Goal: Feedback & Contribution: Contribute content

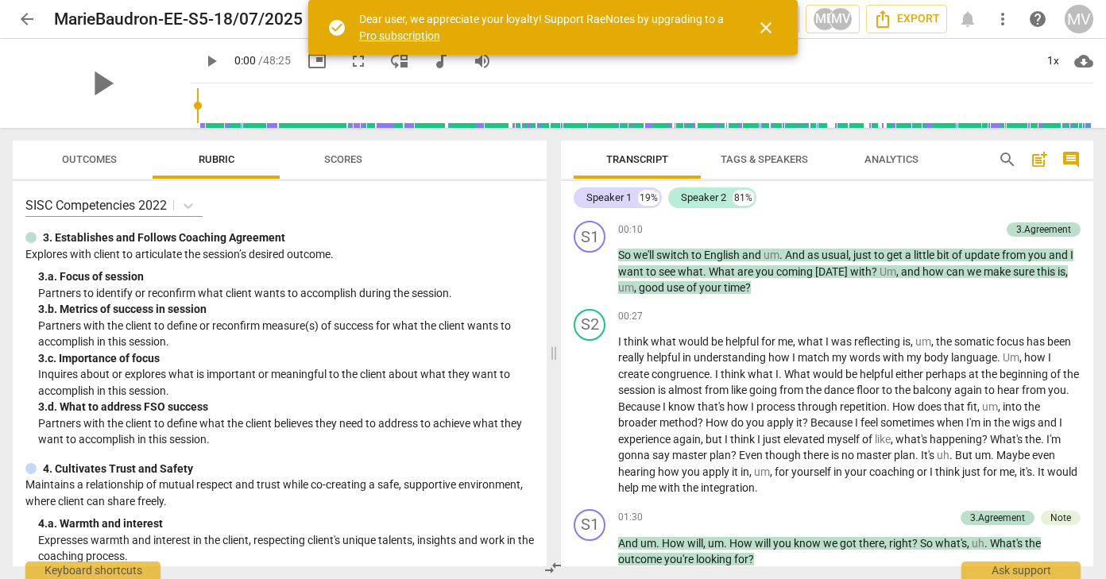
click at [764, 28] on span "close" at bounding box center [765, 27] width 19 height 19
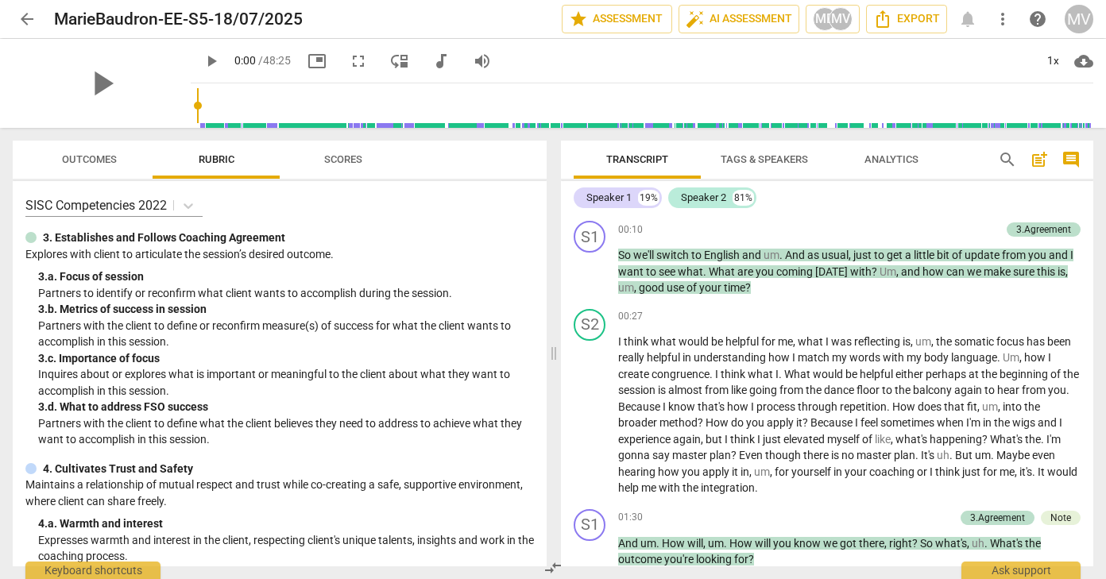
click at [202, 66] on span "play_arrow" at bounding box center [211, 61] width 19 height 19
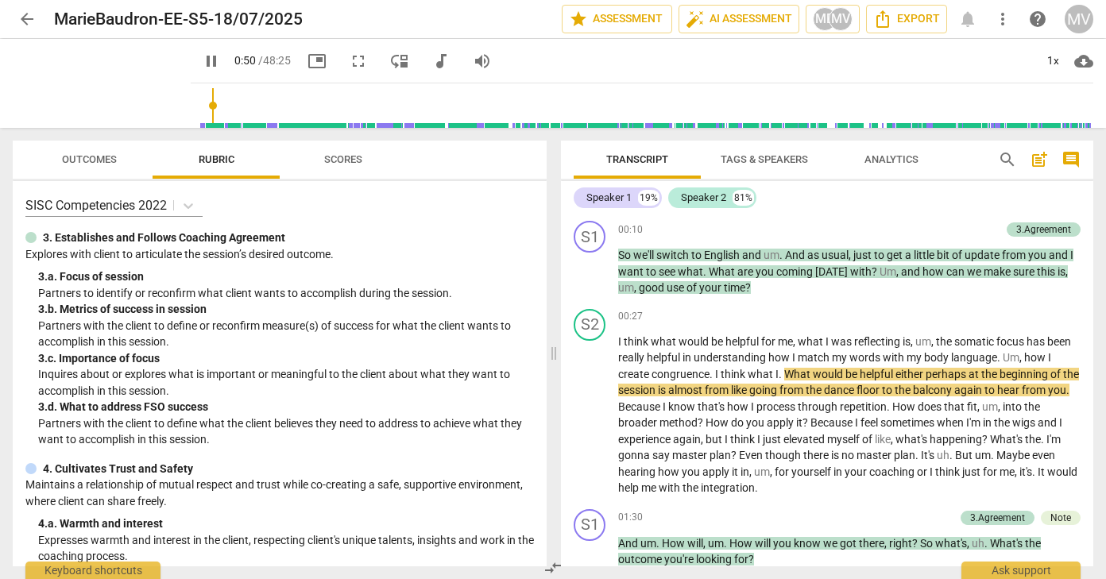
click at [197, 97] on input "range" at bounding box center [645, 105] width 896 height 51
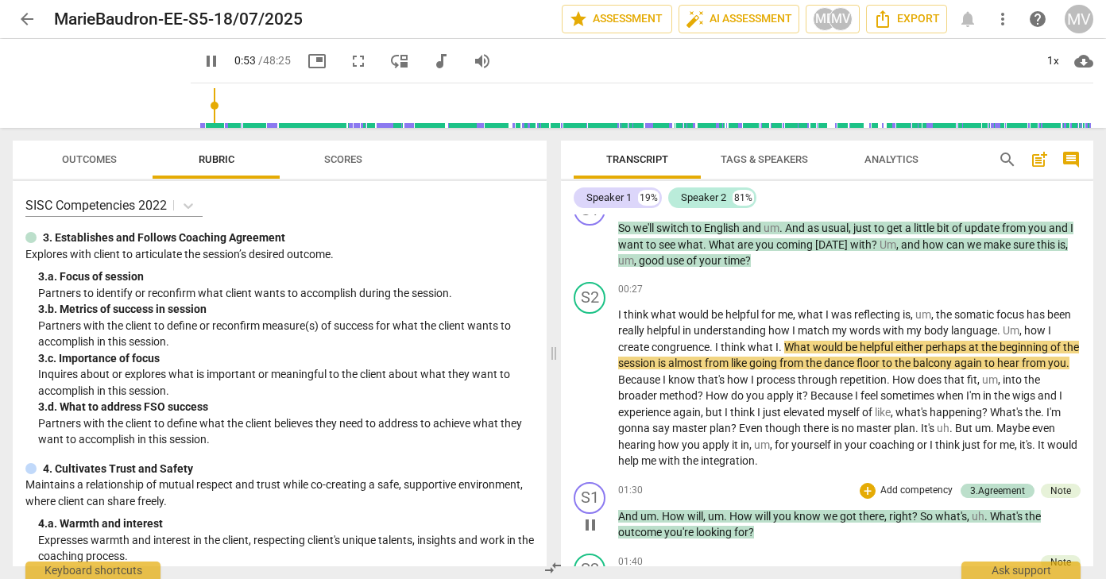
scroll to position [30, 0]
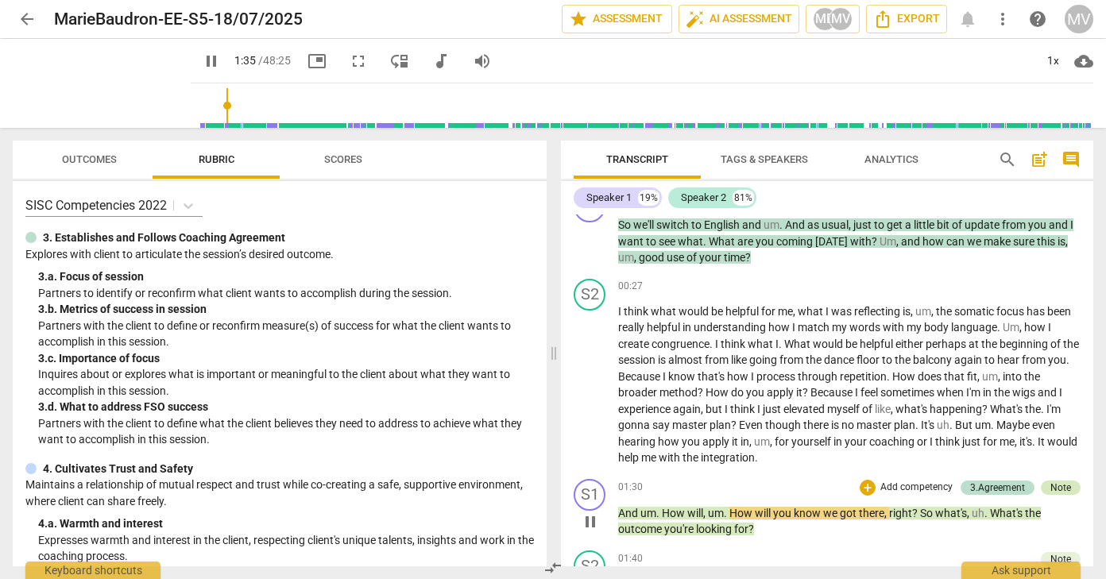
click at [1056, 482] on div "Note" at bounding box center [1060, 488] width 21 height 14
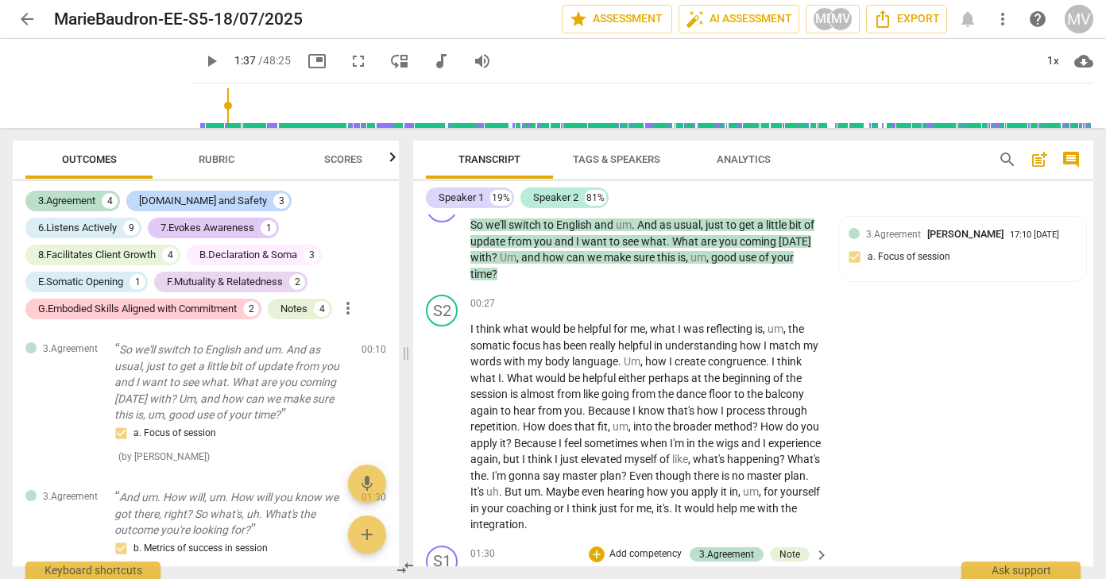
type input "98"
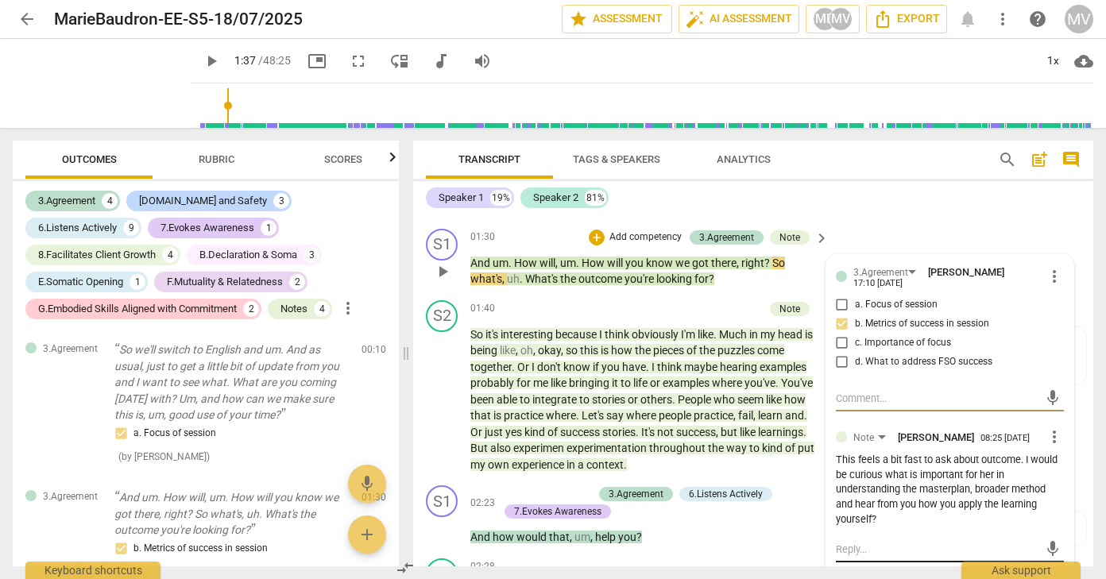
scroll to position [118, 0]
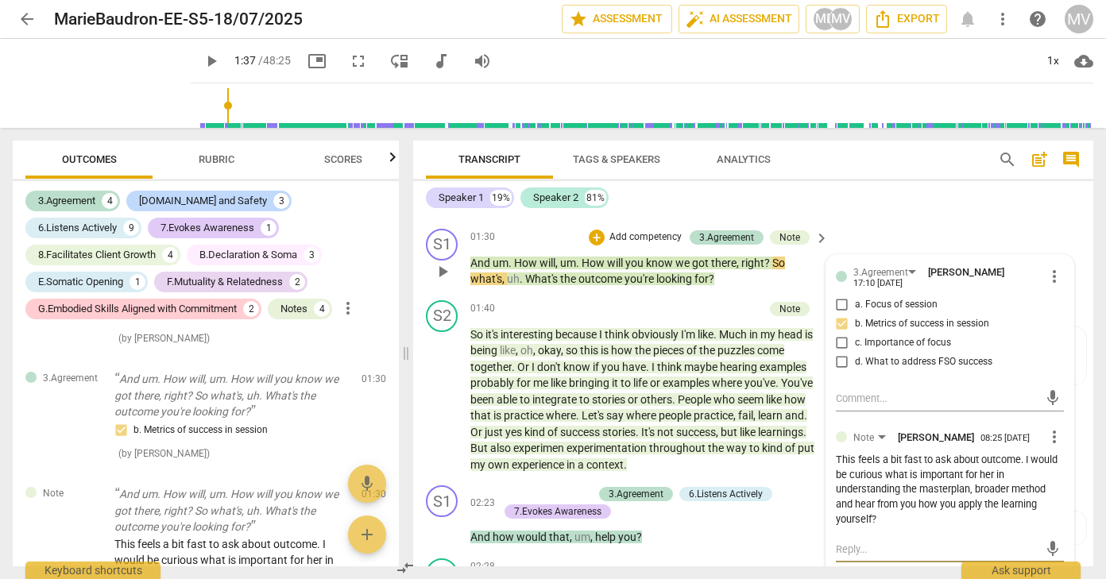
click at [857, 542] on textarea at bounding box center [937, 549] width 203 height 15
type textarea "W"
type textarea "WH"
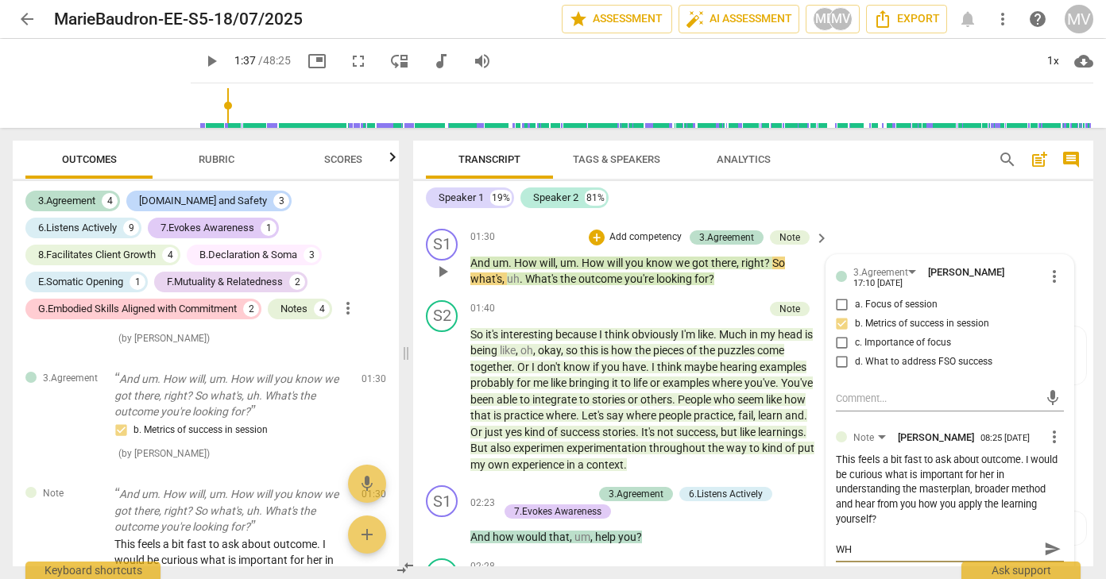
type textarea "WHa"
type textarea "WHat"
type textarea "What"
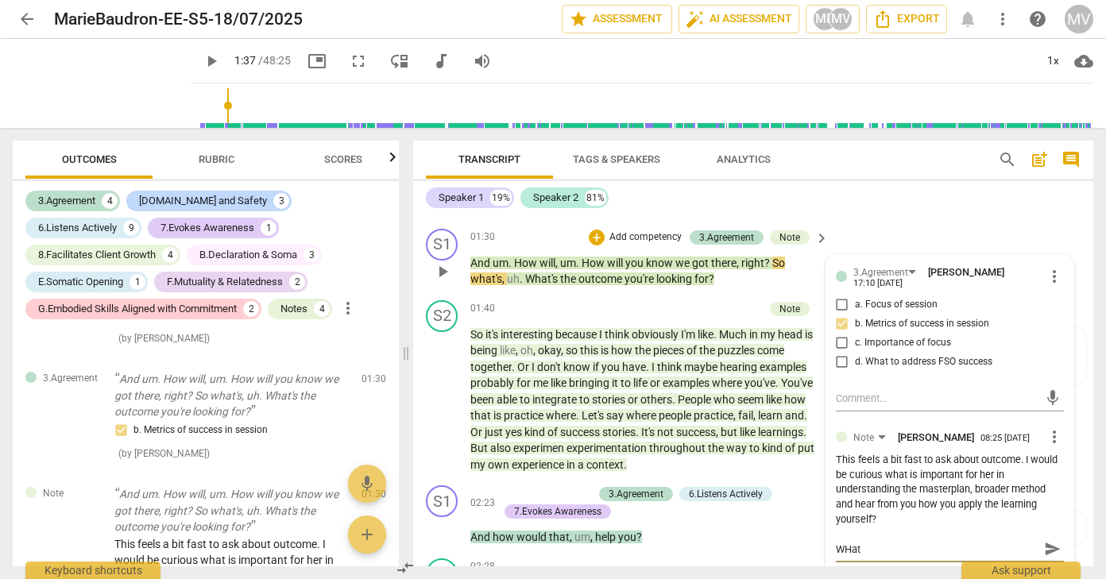
type textarea "What"
type textarea "Wha"
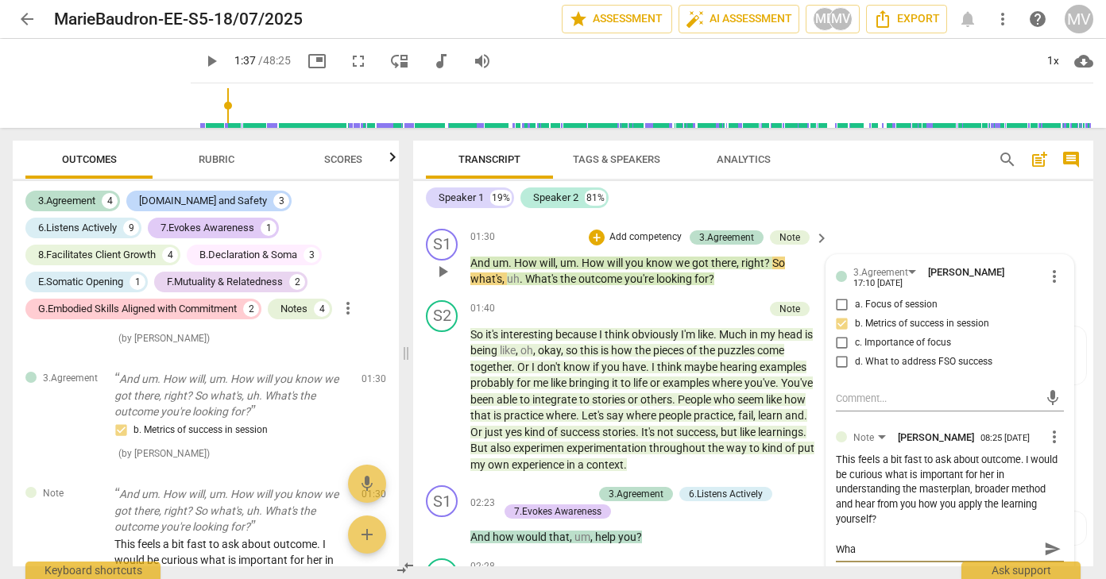
type textarea "Wh"
type textarea "W"
type textarea "Wh"
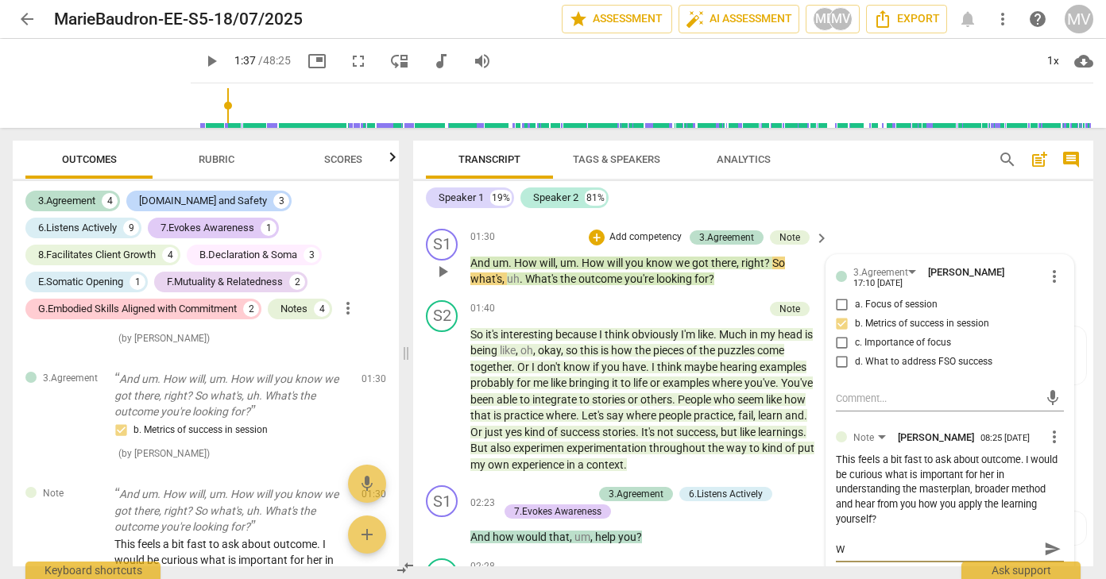
type textarea "Wh"
type textarea "Wha"
type textarea "What"
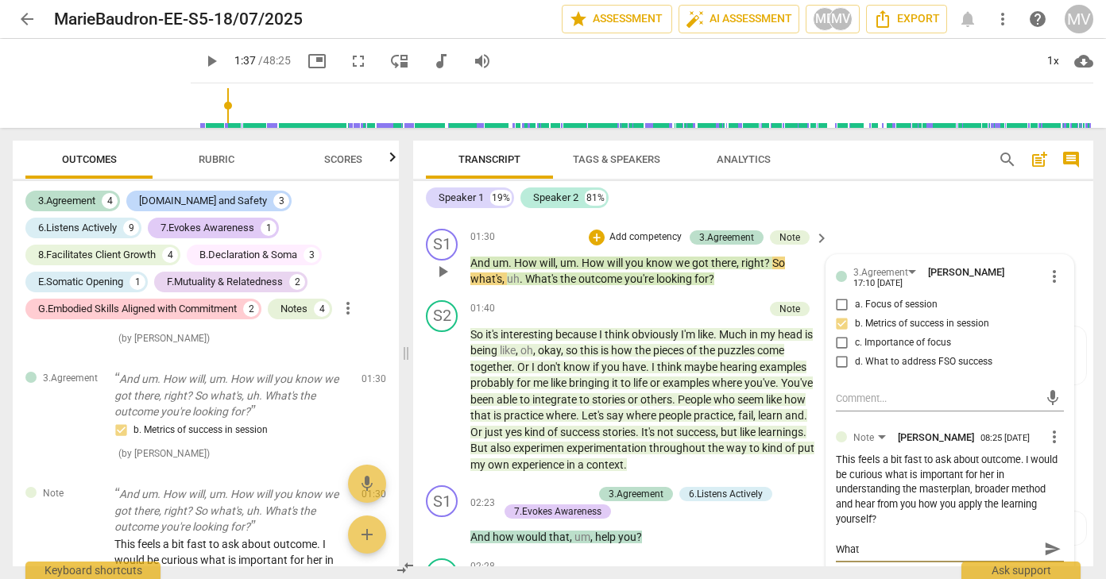
type textarea "What"
type textarea "What o"
type textarea "What ot"
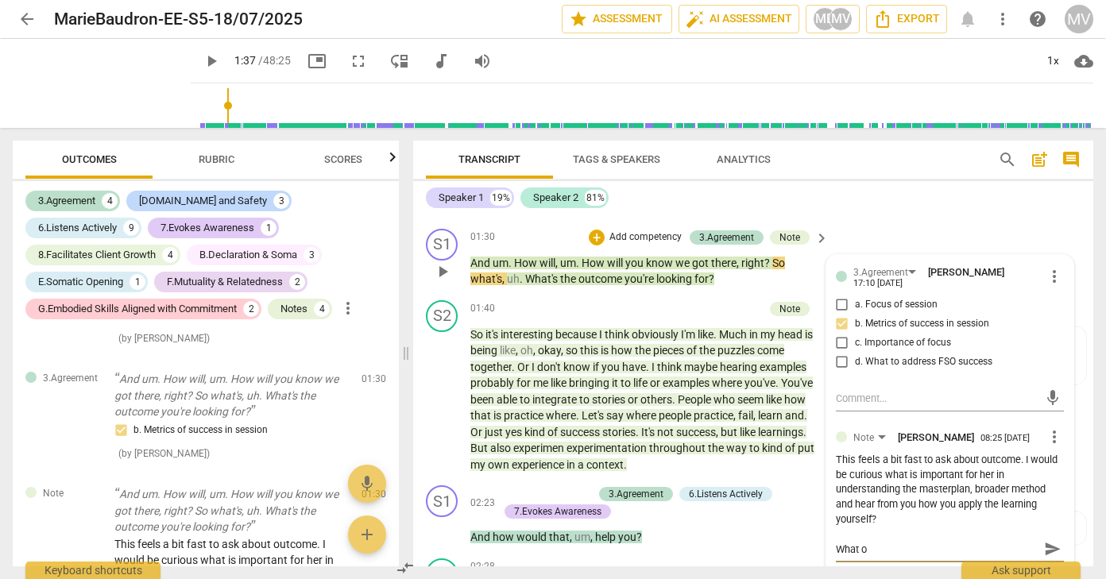
type textarea "What ot"
type textarea "What oth"
type textarea "What othe"
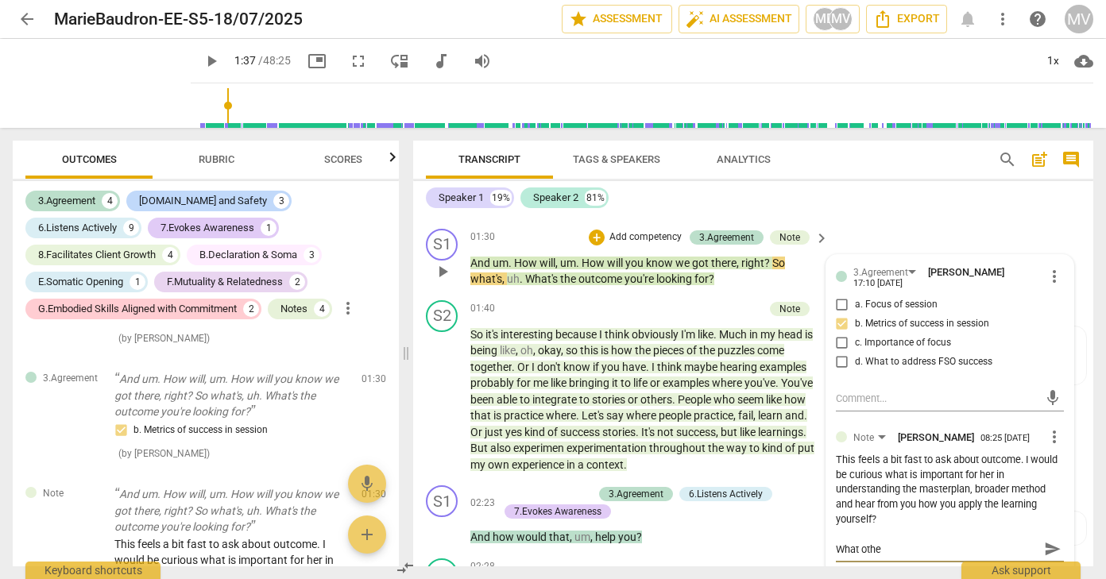
type textarea "What other"
type textarea "What other q"
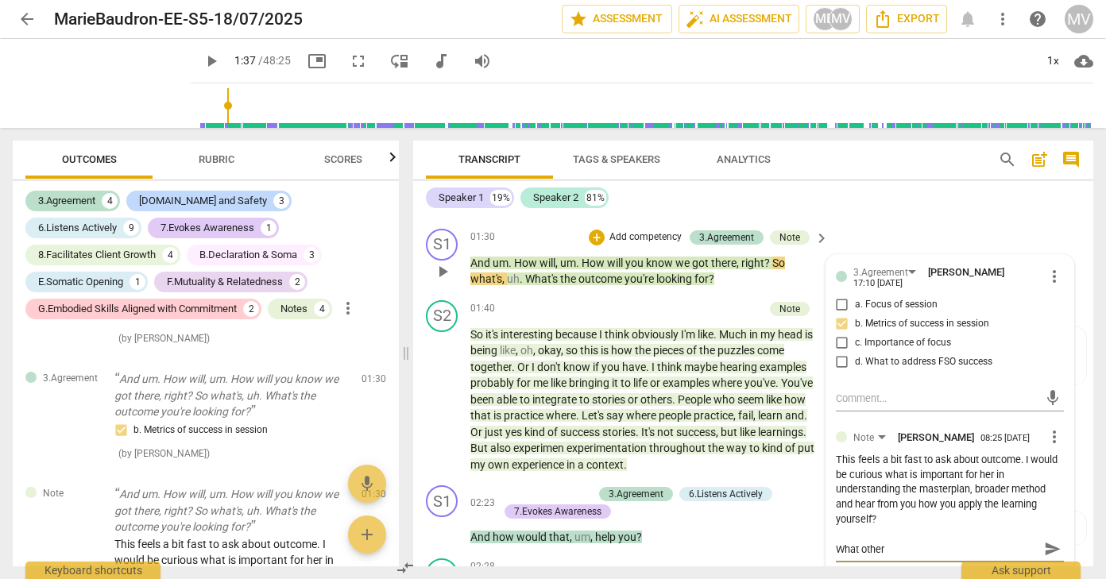
type textarea "What other q"
type textarea "What other qu"
type textarea "What other que"
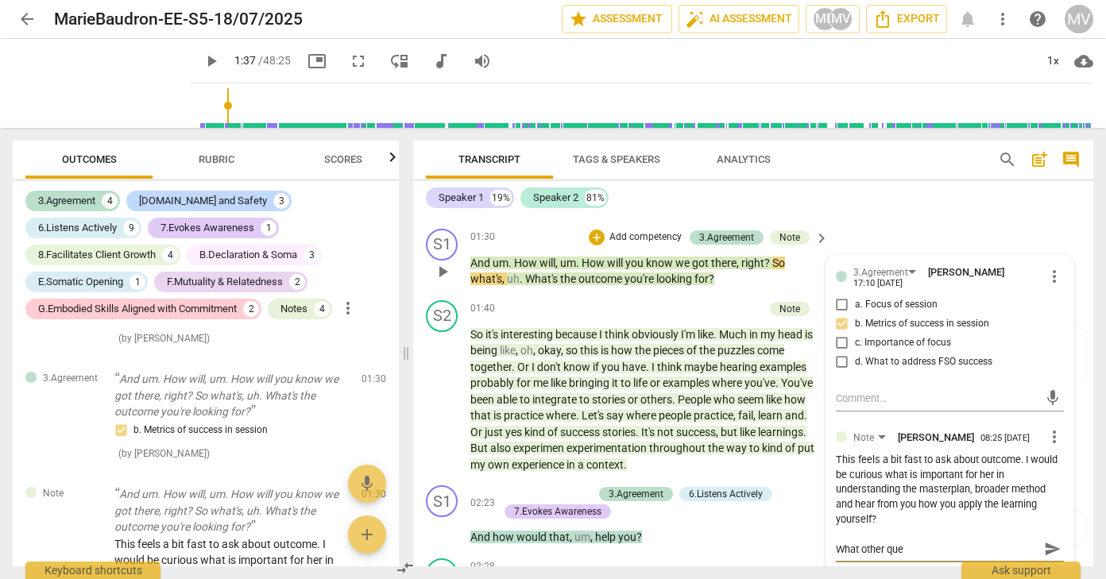
type textarea "What other ques"
type textarea "What other quest"
type textarea "What other questi"
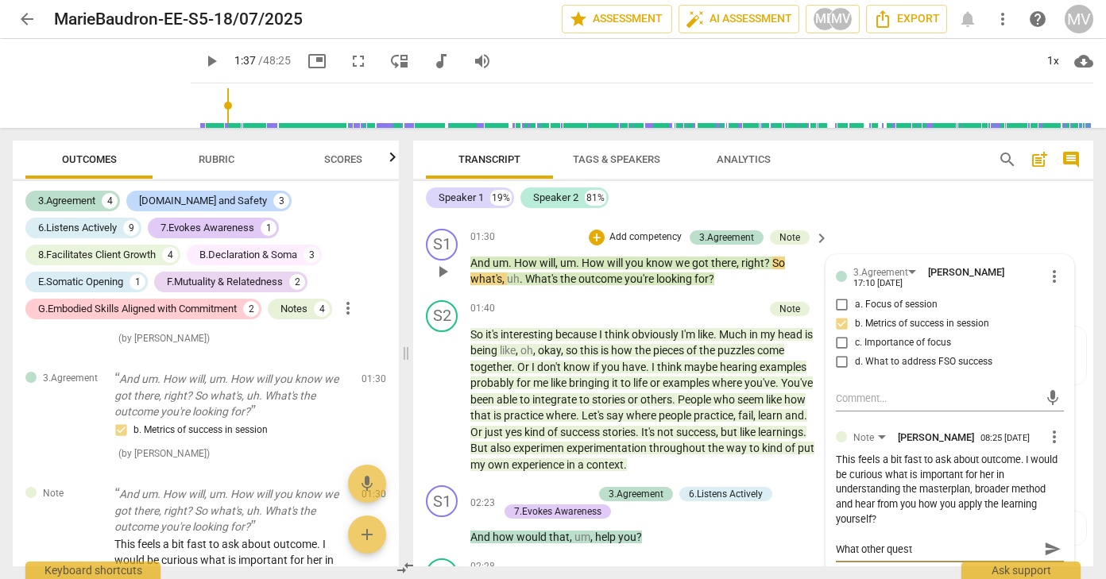
type textarea "What other questi"
type textarea "What other questio"
type textarea "What other question"
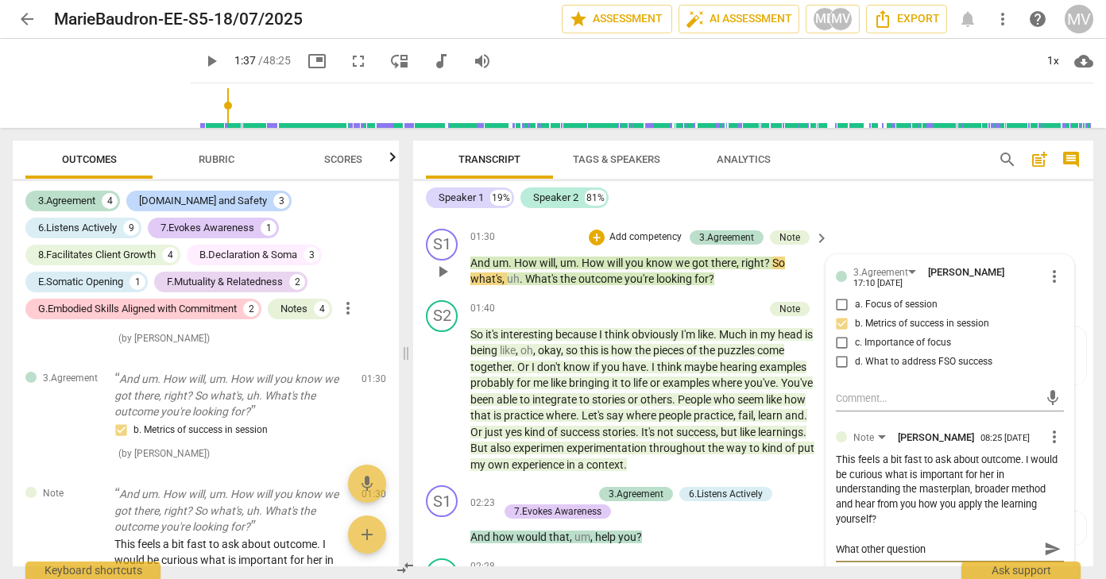
type textarea "What other question"
type textarea "What other question m"
type textarea "What other question mi"
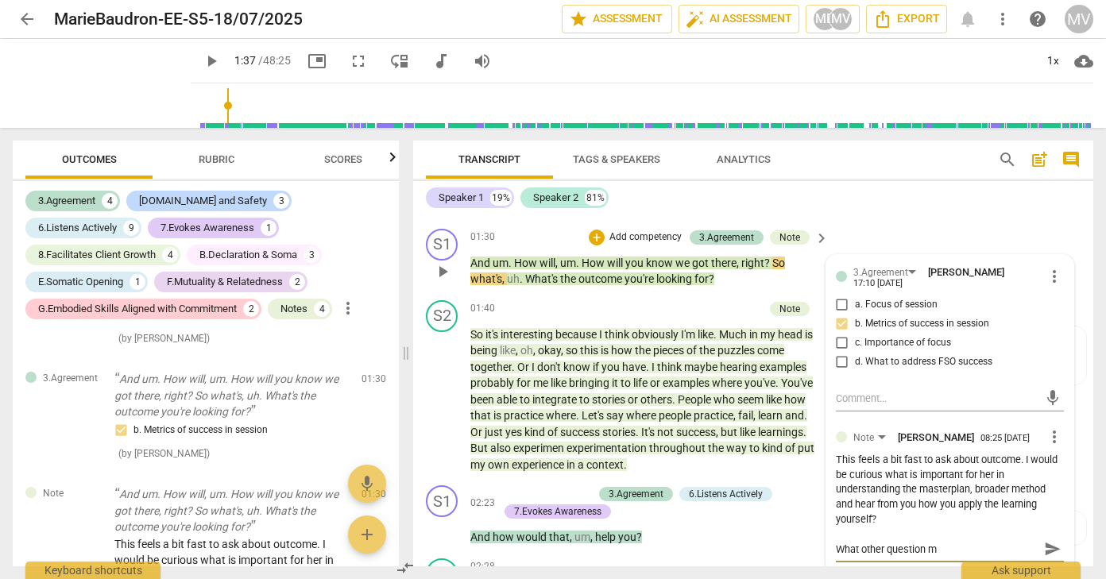
type textarea "What other question mi"
type textarea "What other question mig"
type textarea "What other question migh"
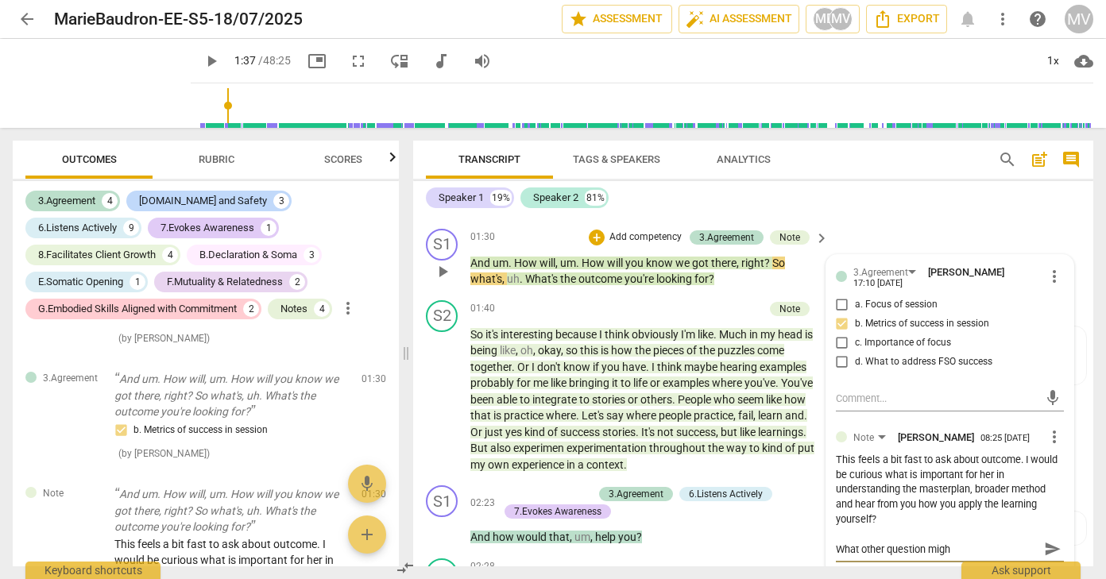
type textarea "What other question might"
type textarea "What other question might y"
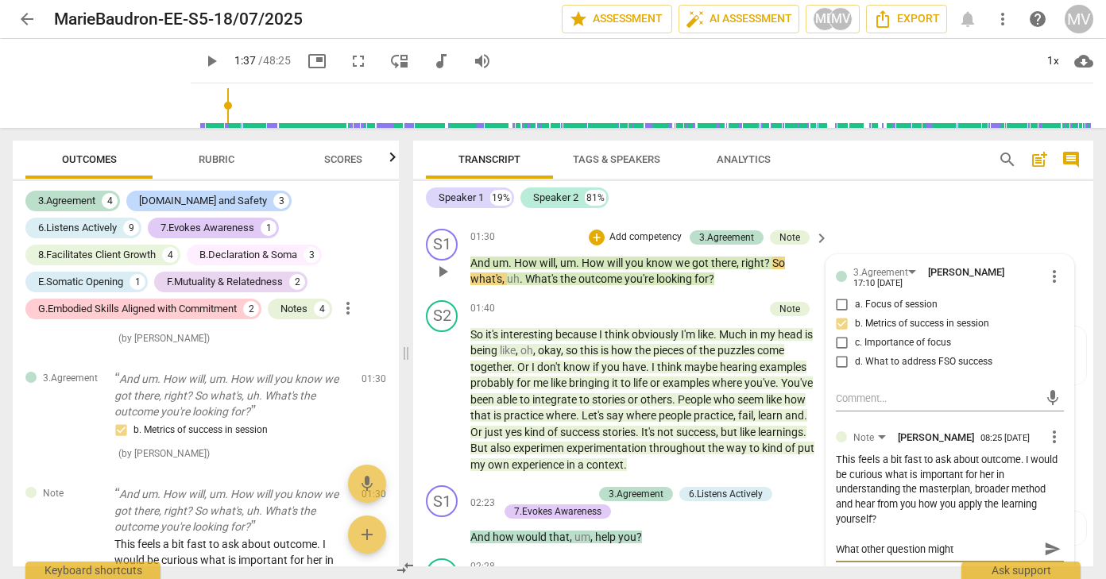
type textarea "What other question might y"
type textarea "What other question might yo"
type textarea "What other question might you"
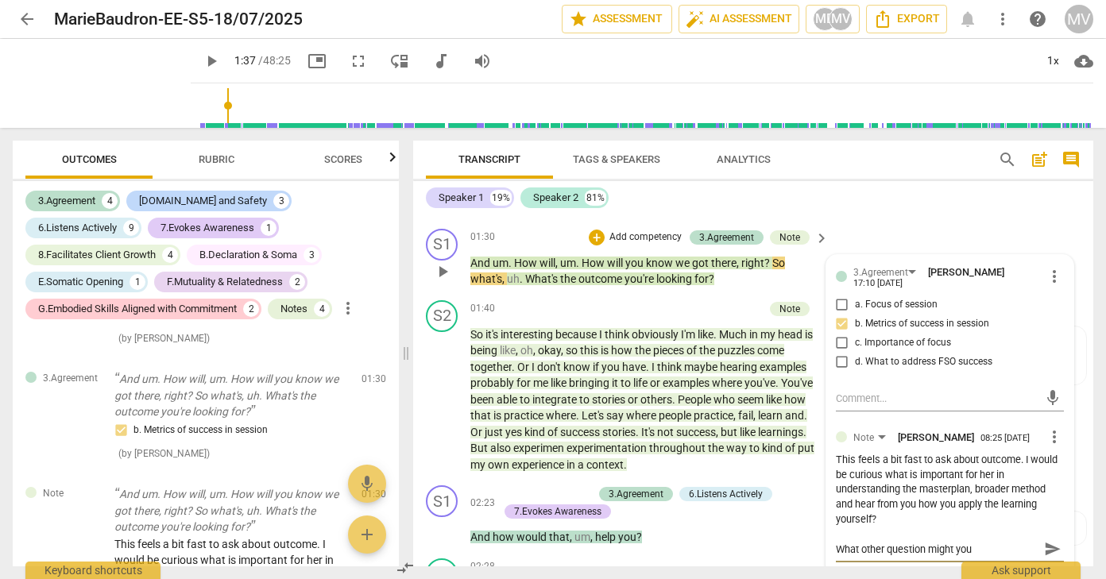
type textarea "What other question might you"
type textarea "What other question might you a"
type textarea "What other question might you as"
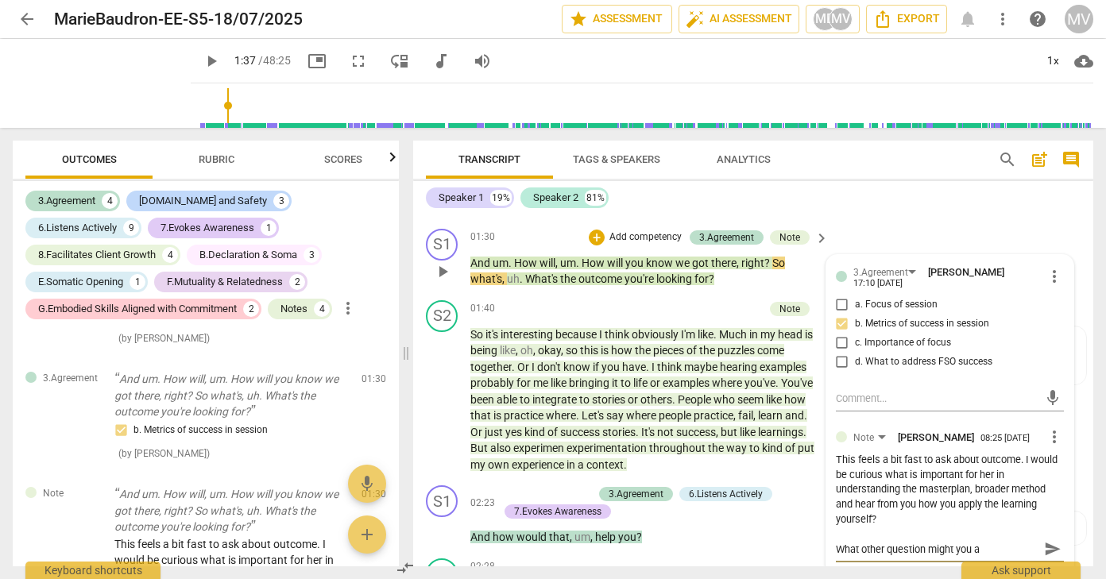
type textarea "What other question might you as"
type textarea "What other question might you ask"
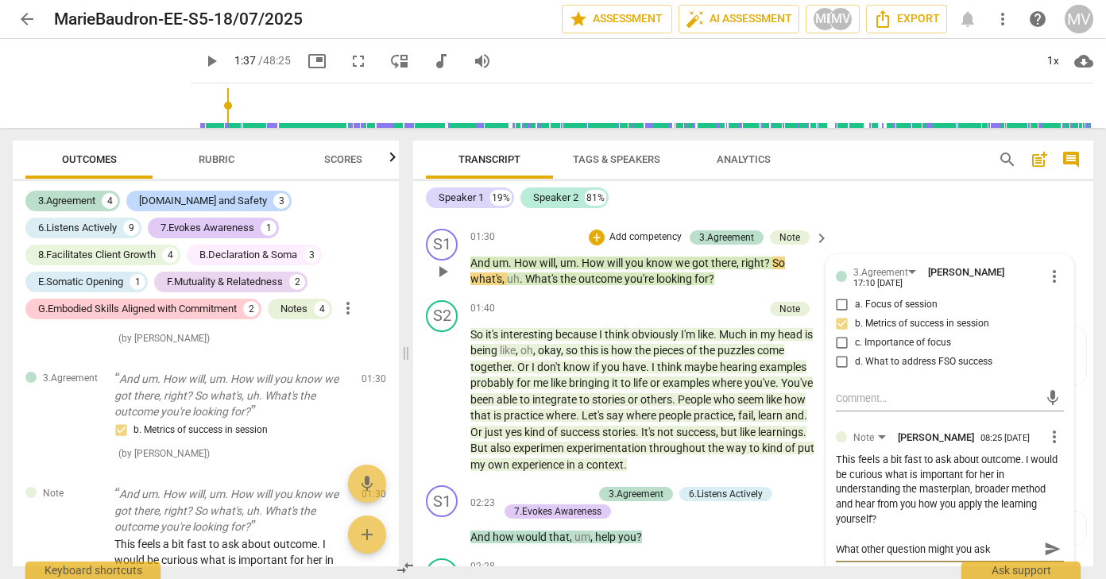
type textarea "What other question might you ask i"
type textarea "What other question might you ask in"
type textarea "What other question might you ask ins"
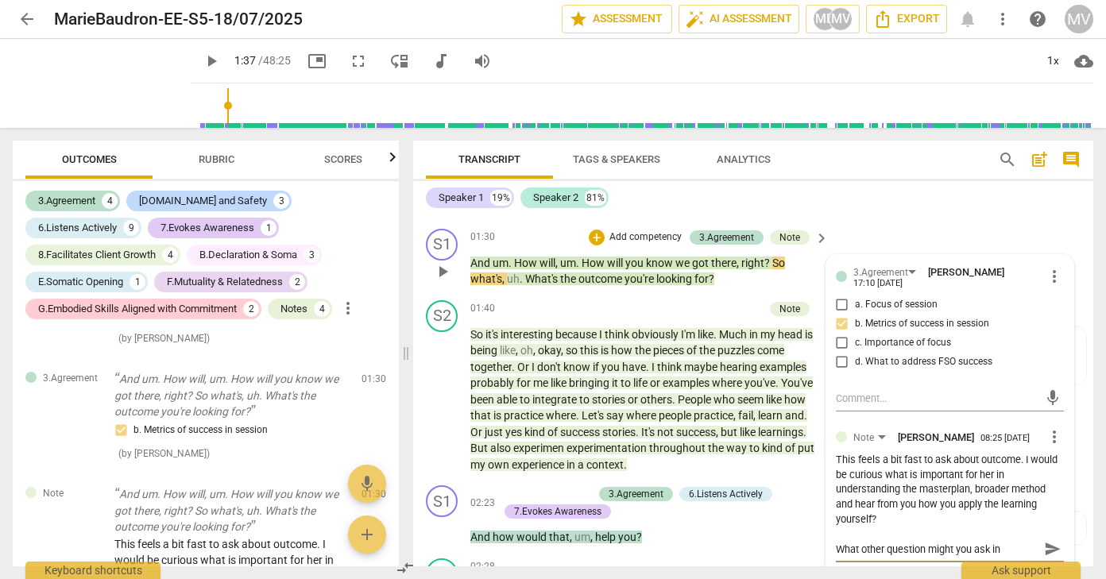
type textarea "What other question might you ask ins"
type textarea "What other question might you ask inst"
type textarea "What other question might you ask inste"
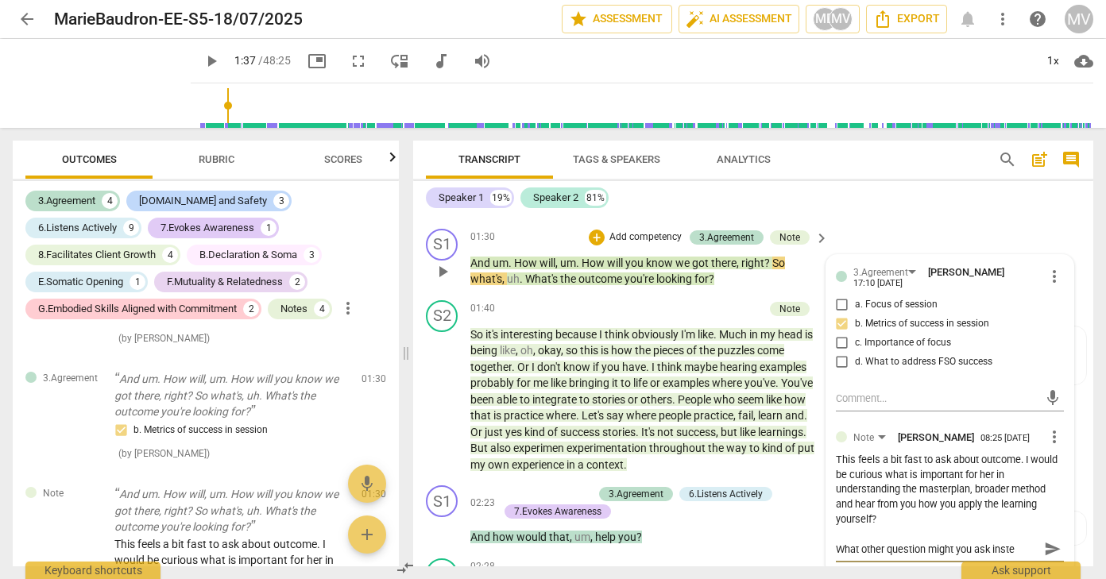
type textarea "What other question might you ask instea"
type textarea "What other question might you ask instead"
type textarea "What other question might you ask instead?"
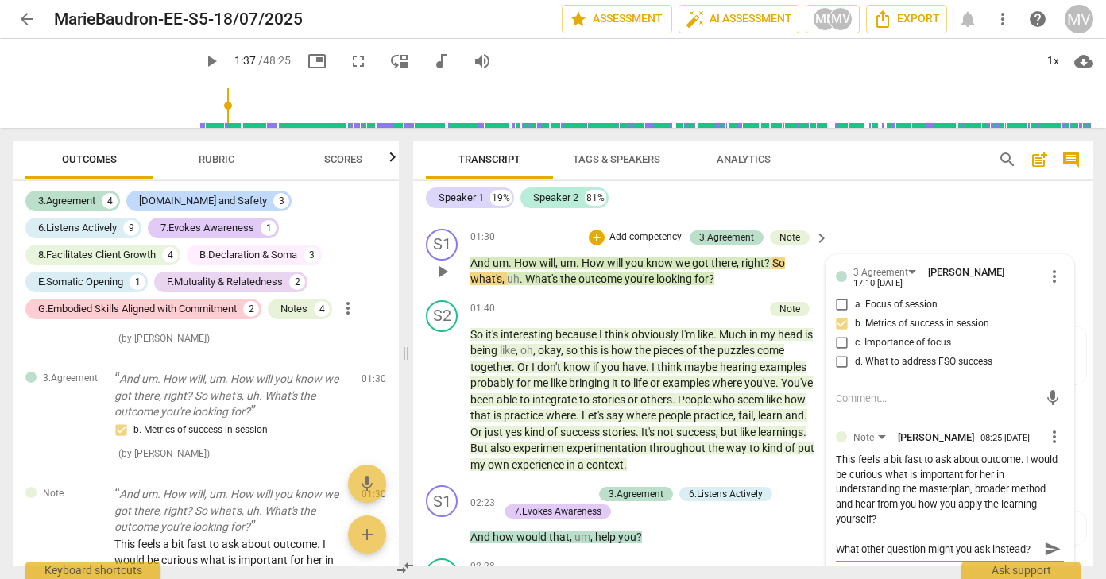
type textarea "What other question might you ask instead?"
click at [1044, 540] on span "send" at bounding box center [1052, 548] width 17 height 17
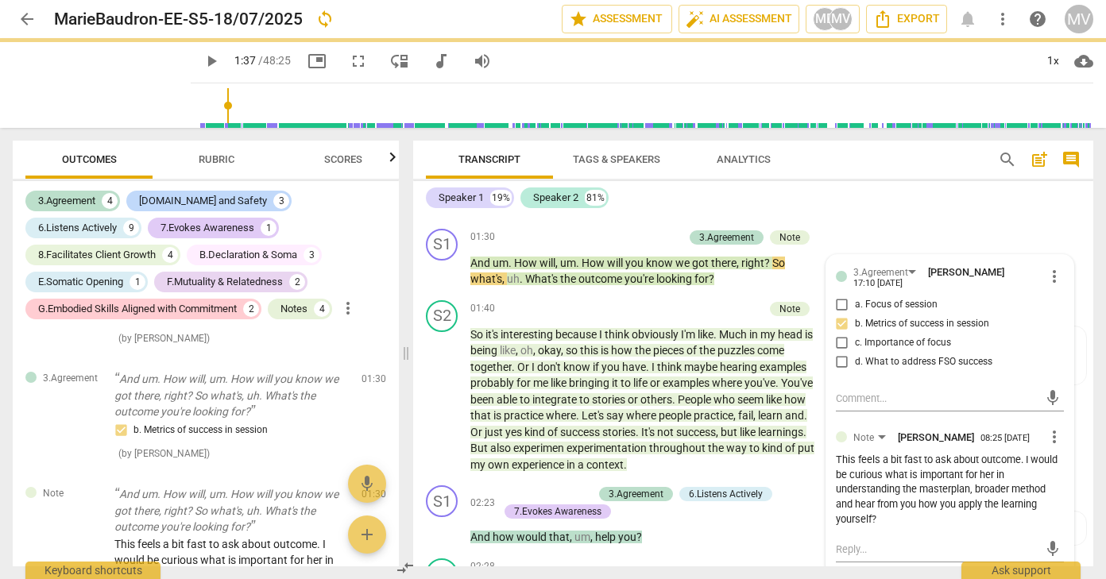
click at [202, 55] on span "play_arrow" at bounding box center [211, 61] width 19 height 19
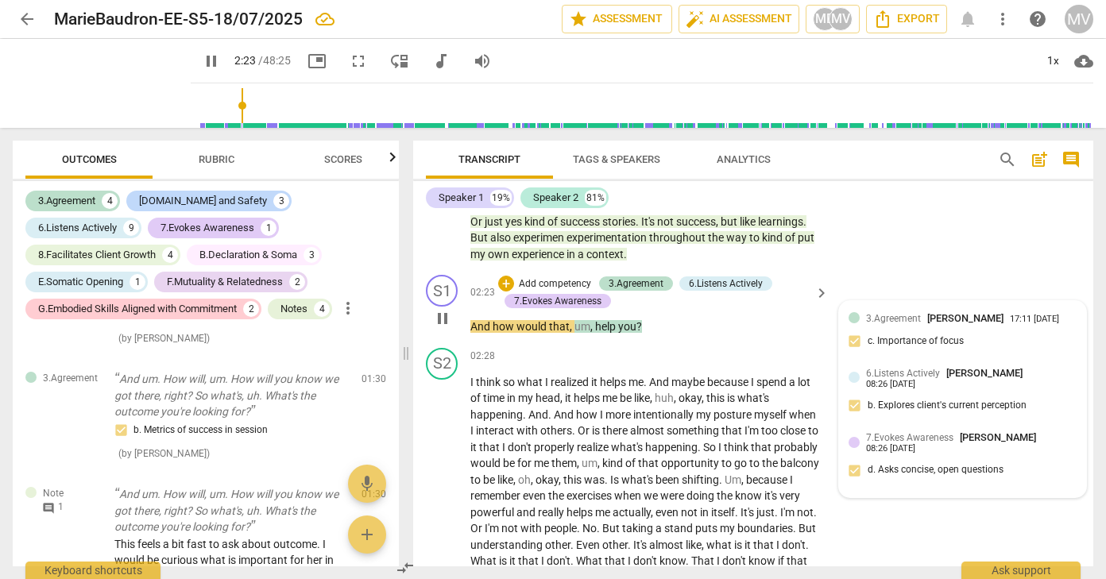
scroll to position [574, 0]
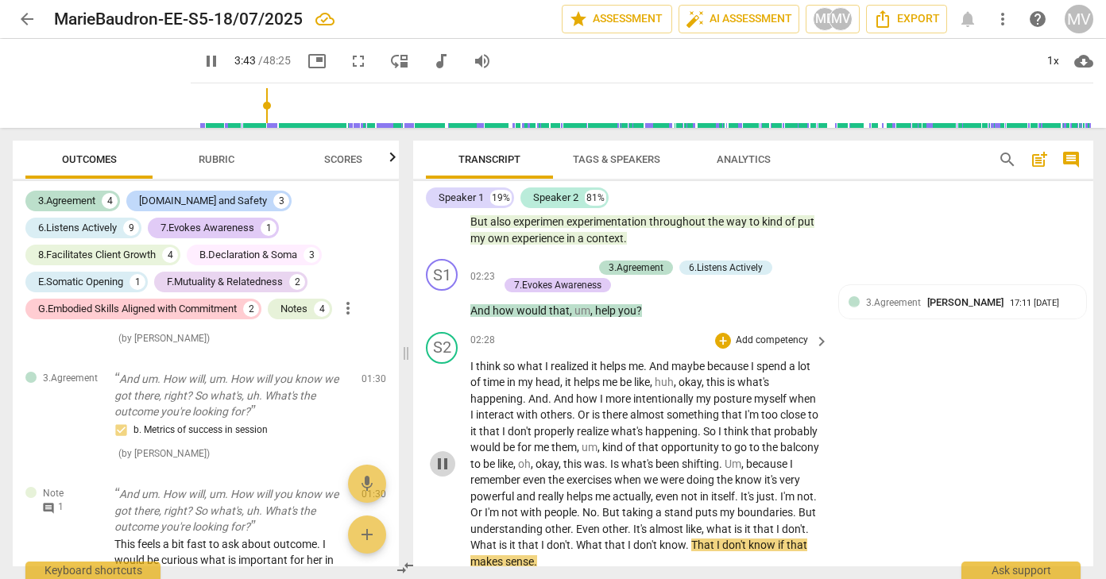
click at [445, 455] on span "pause" at bounding box center [442, 464] width 19 height 19
type input "224"
click at [722, 333] on div "+" at bounding box center [723, 341] width 16 height 16
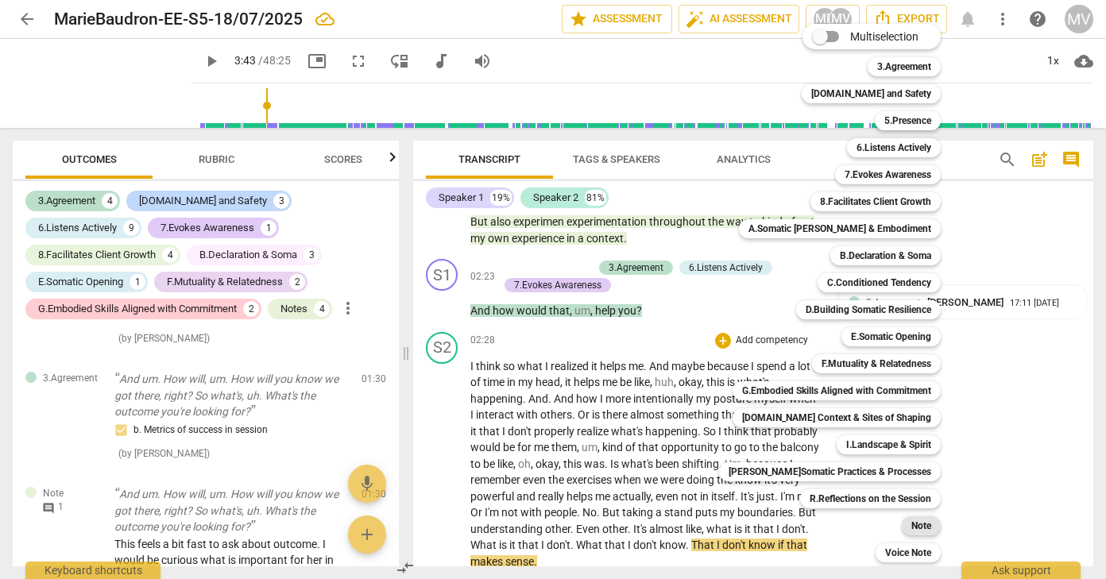
click at [919, 520] on b "Note" at bounding box center [921, 525] width 20 height 19
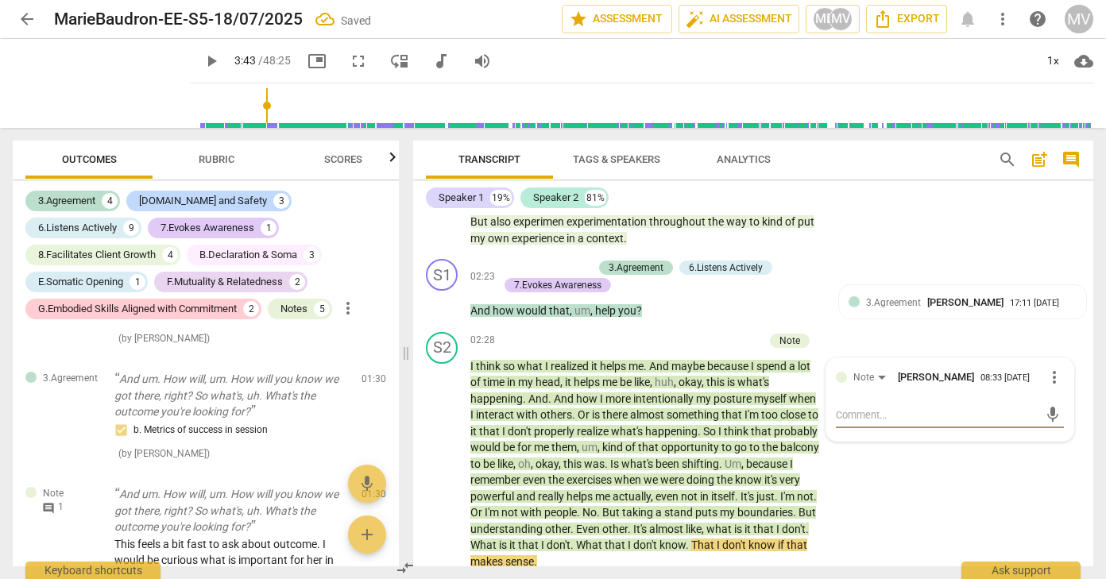
scroll to position [1000, 0]
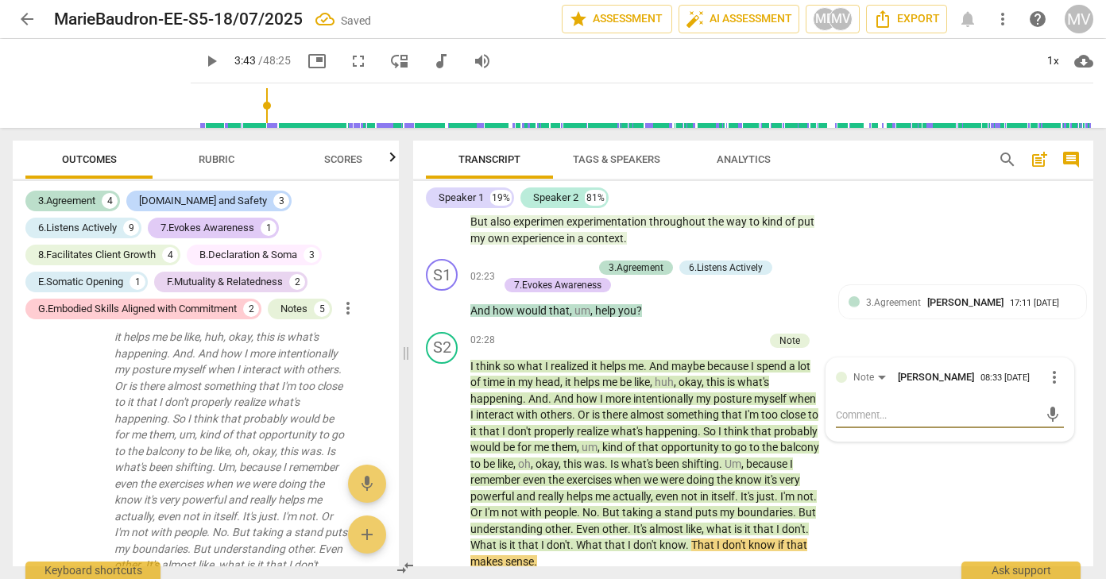
type textarea "W"
type textarea "Wh"
type textarea "Wha"
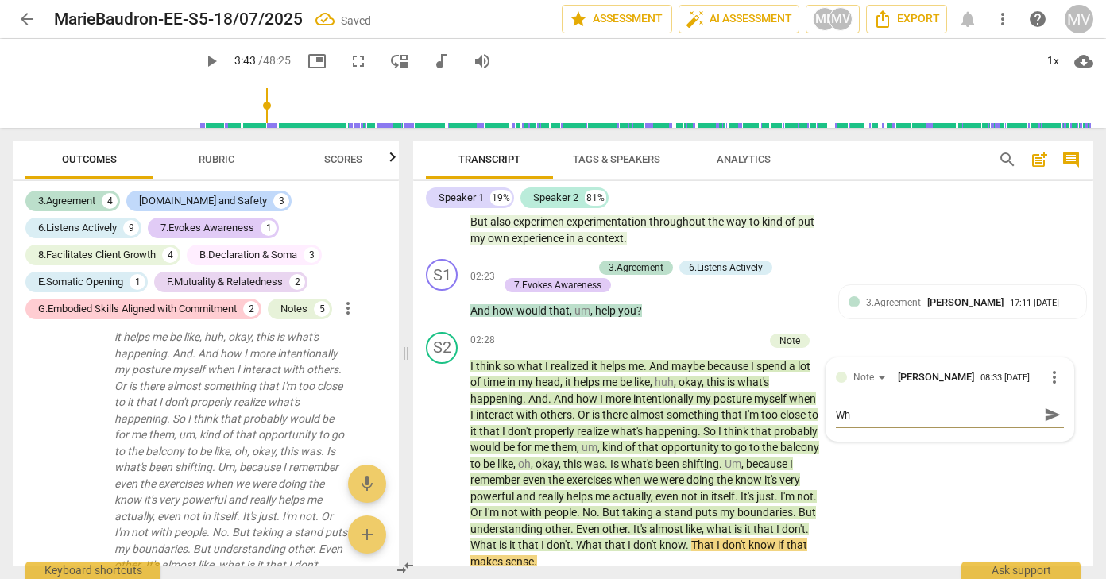
type textarea "Wha"
type textarea "What"
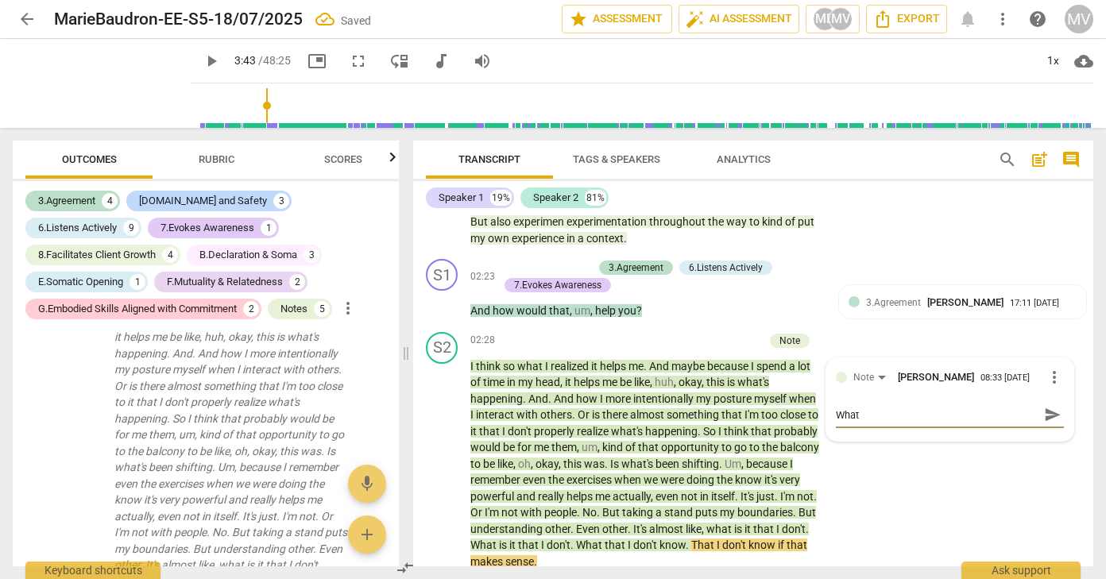
type textarea "What a"
type textarea "What ar"
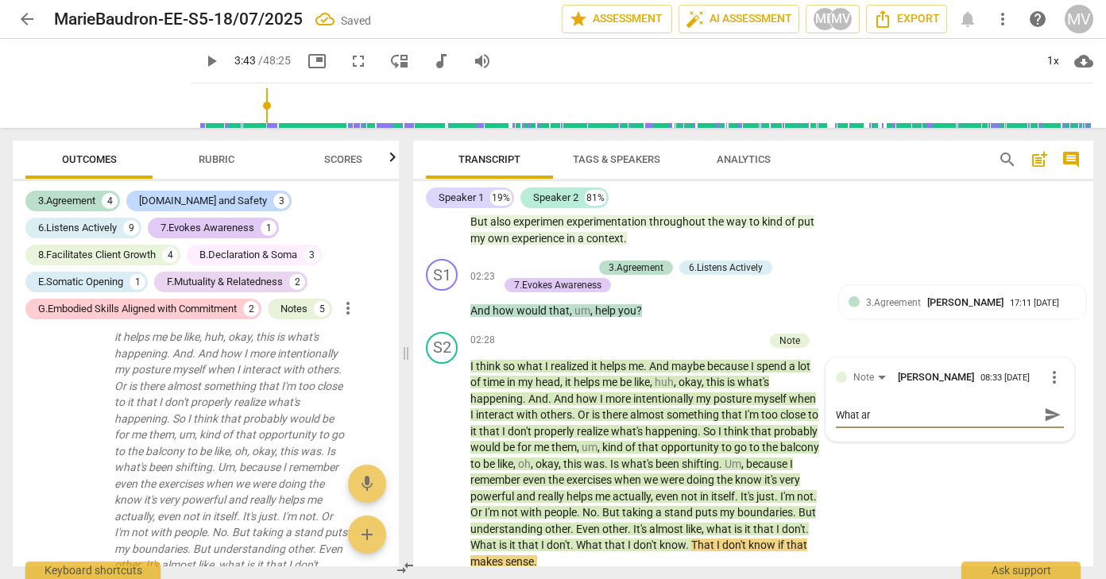
type textarea "What ar"
type textarea "What are"
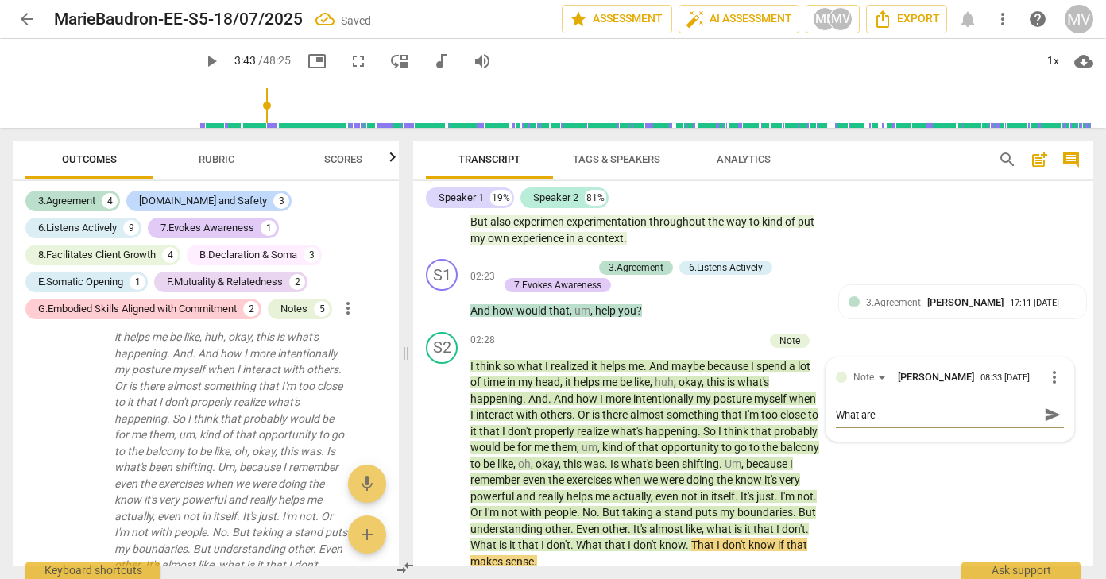
type textarea "What [PERSON_NAME]"
type textarea "What areyo"
type textarea "What areyou"
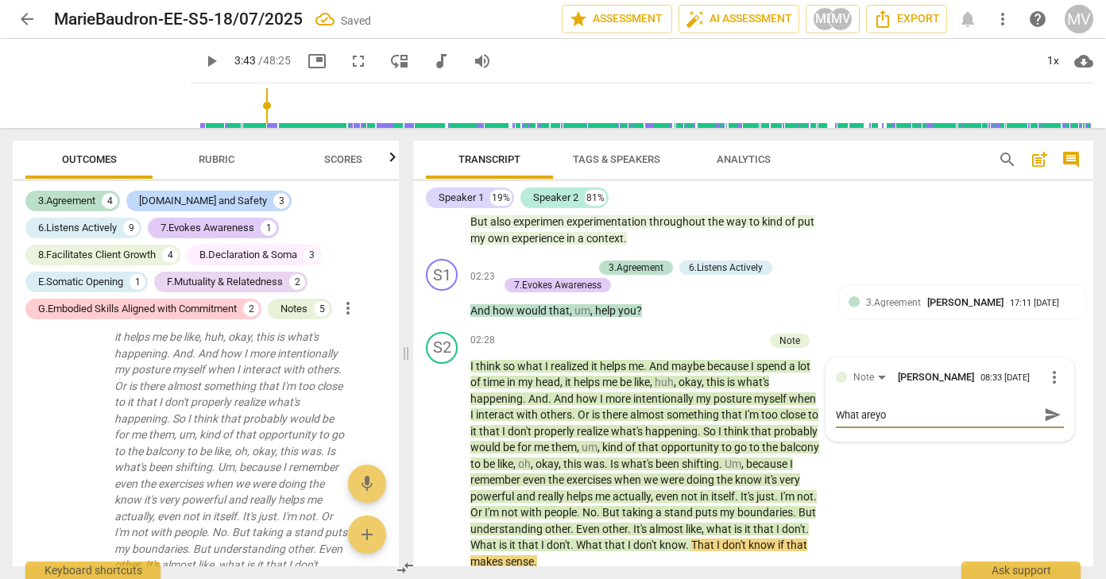
type textarea "What areyou"
type textarea "What areyo"
type textarea "What [PERSON_NAME]"
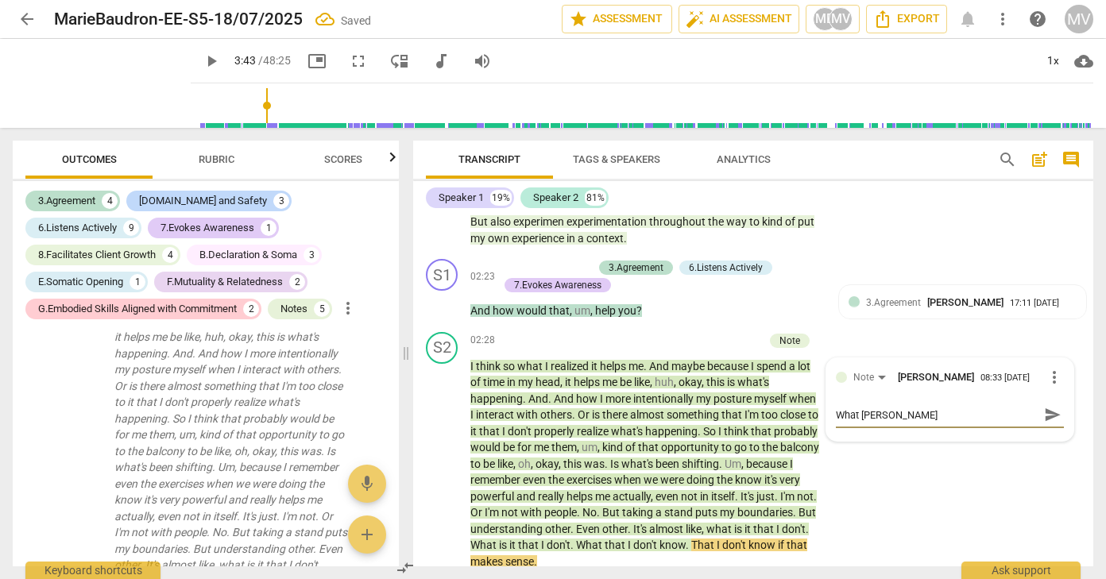
type textarea "What are"
type textarea "What are y"
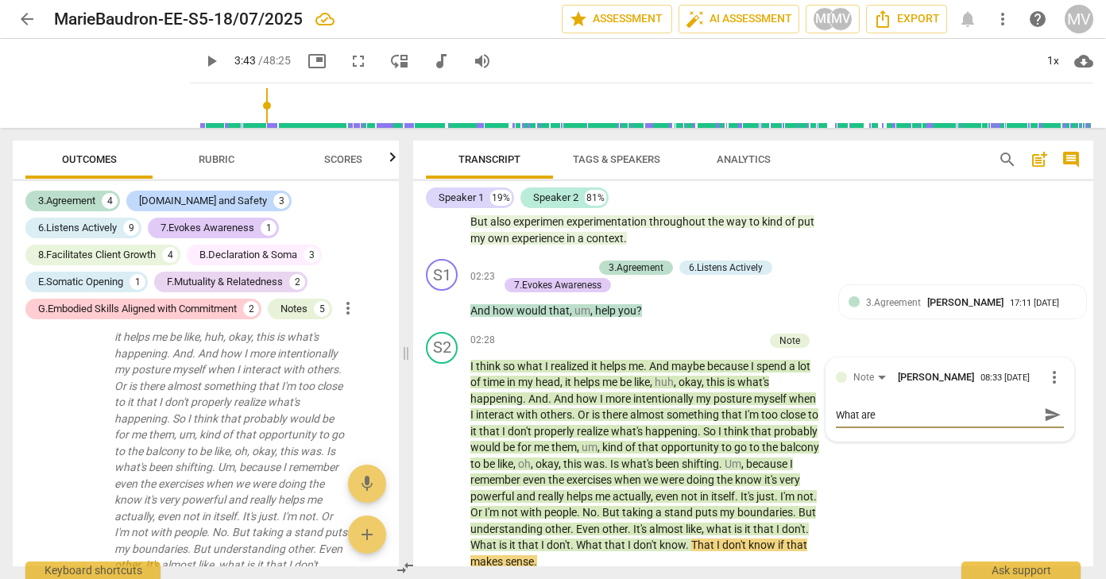
type textarea "What are y"
type textarea "What are yo"
type textarea "What are you"
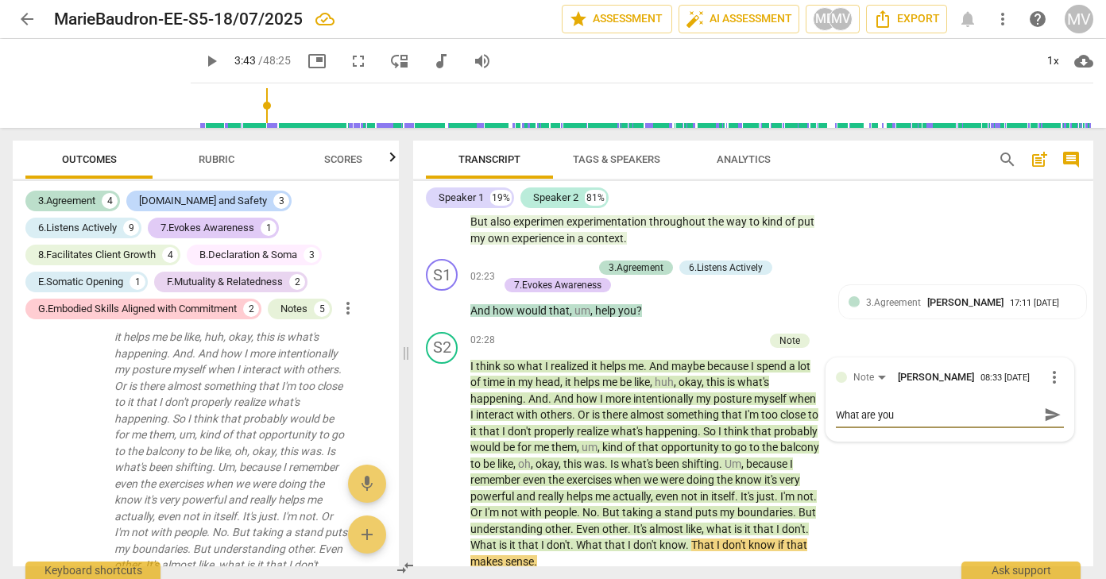
type textarea "What are you"
type textarea "What are you o"
type textarea "What are you oa"
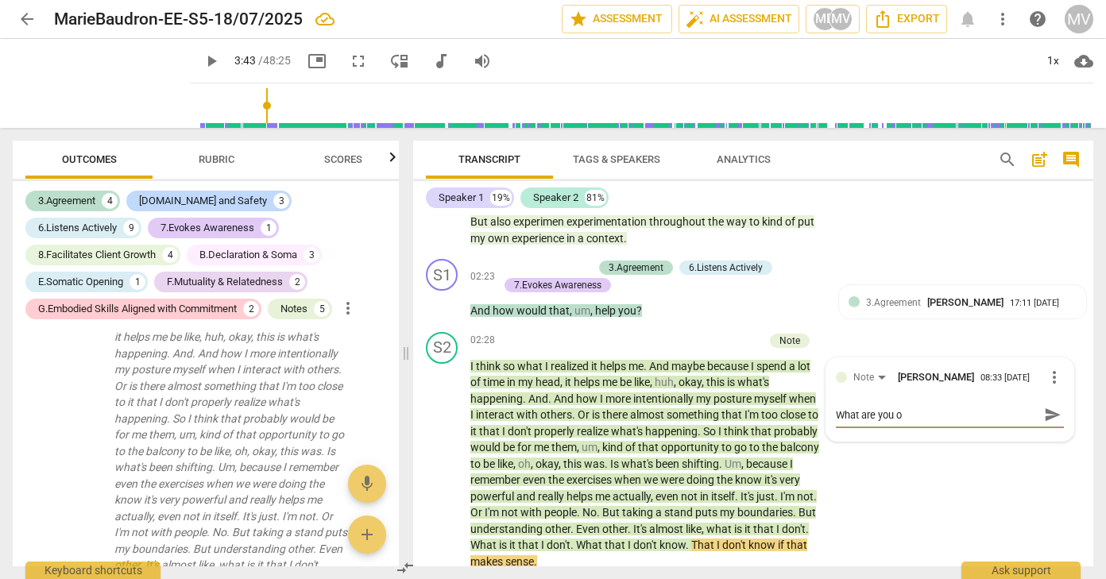
type textarea "What are you oa"
type textarea "What are you o"
type textarea "What are you ob"
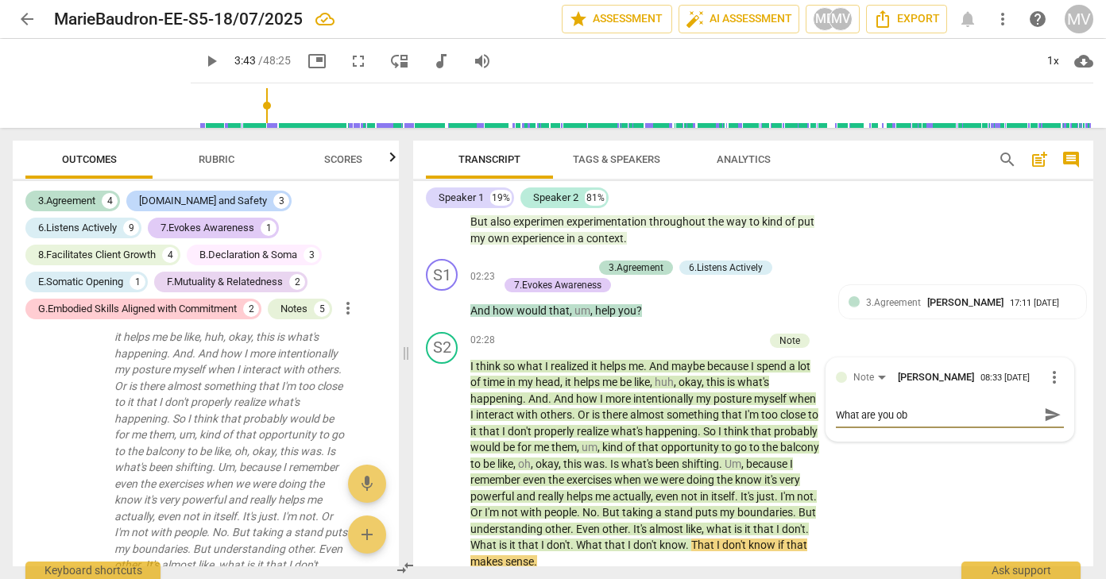
type textarea "What are you obs"
type textarea "What are you obse"
type textarea "What are you obser"
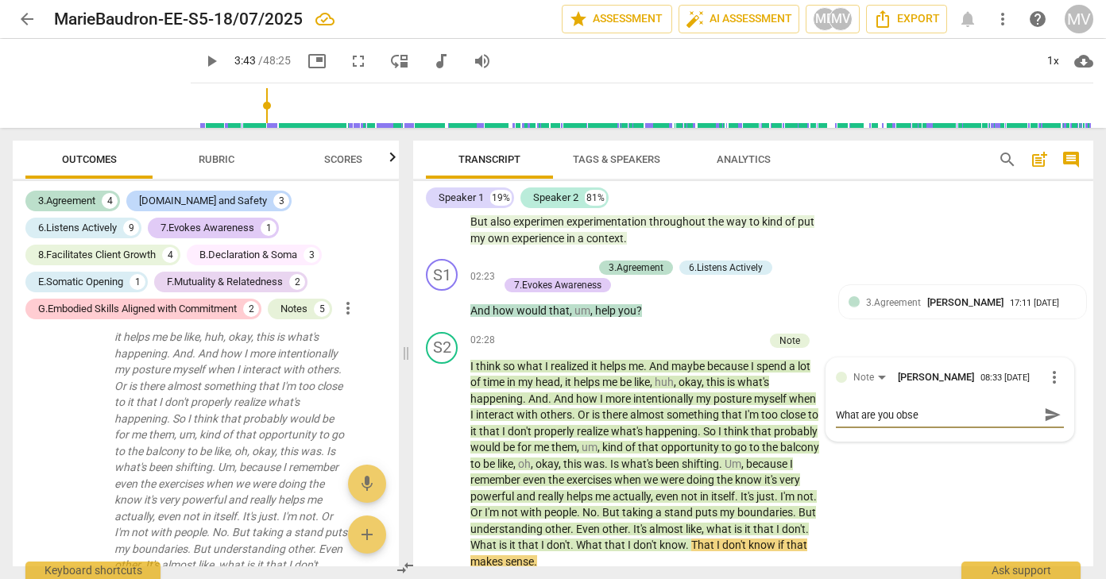
type textarea "What are you obser"
type textarea "What are you observ"
type textarea "What are you observi"
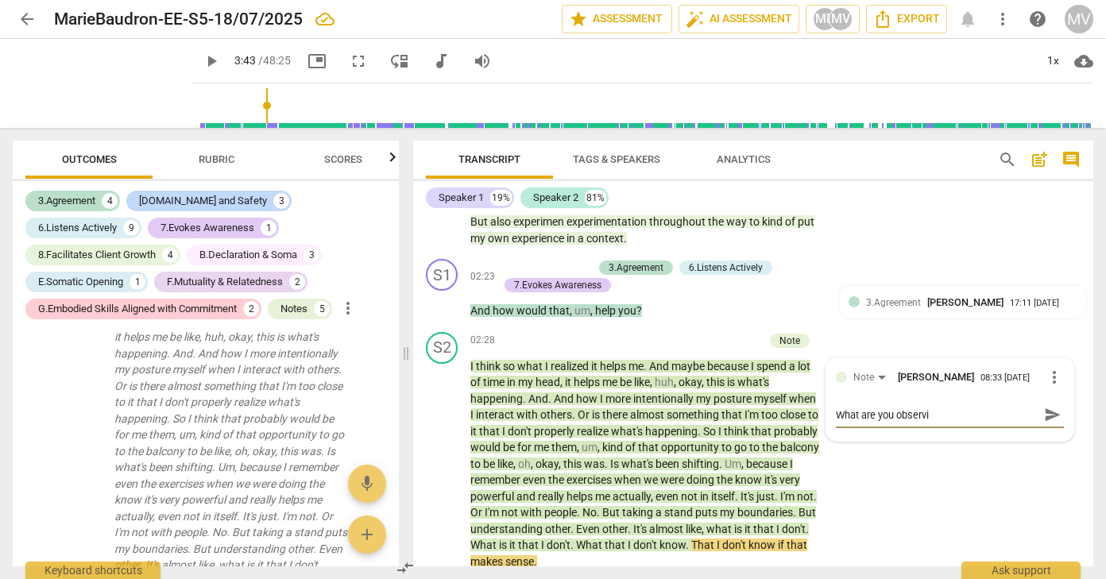
type textarea "What are you observin"
type textarea "What are you observing"
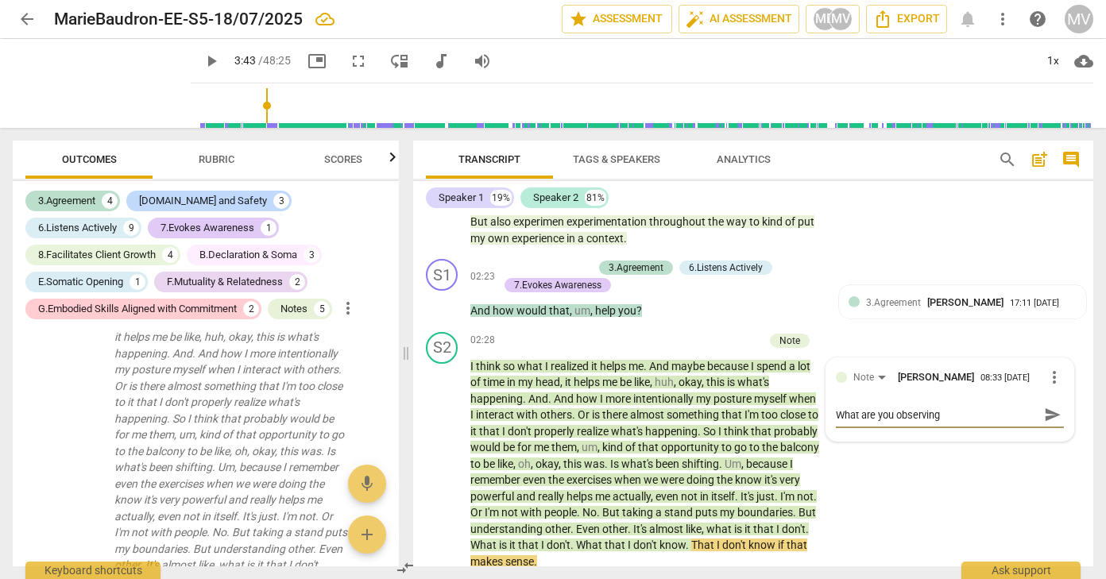
type textarea "What are you observing"
type textarea "What are you observing h"
type textarea "What are you observing he"
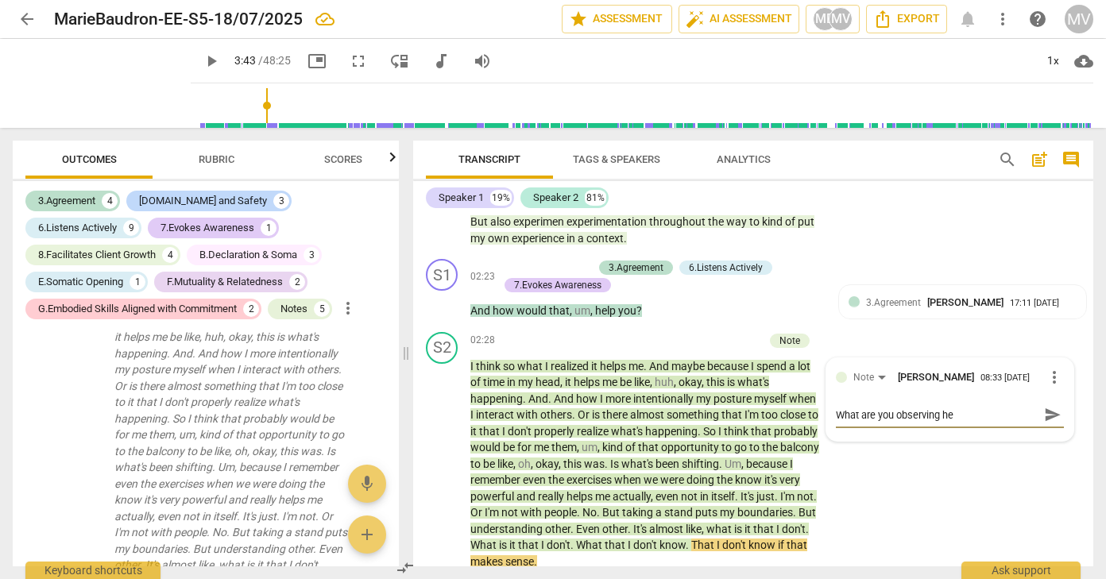
type textarea "What are you observing her"
type textarea "What are you observing here"
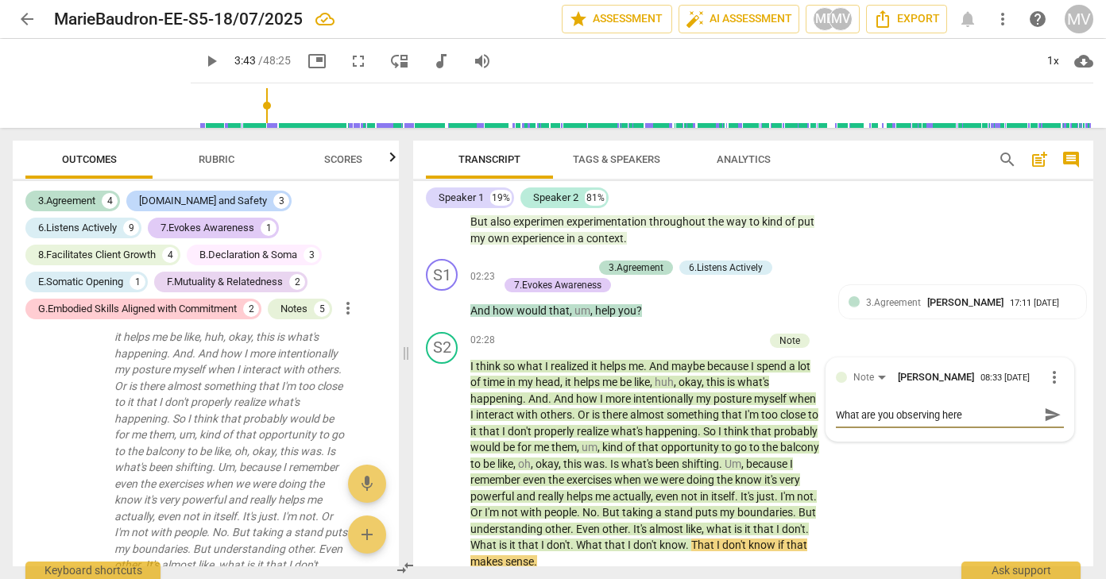
type textarea "What are you observing here"
type textarea "What are you observing here a"
type textarea "What are you observing here ab"
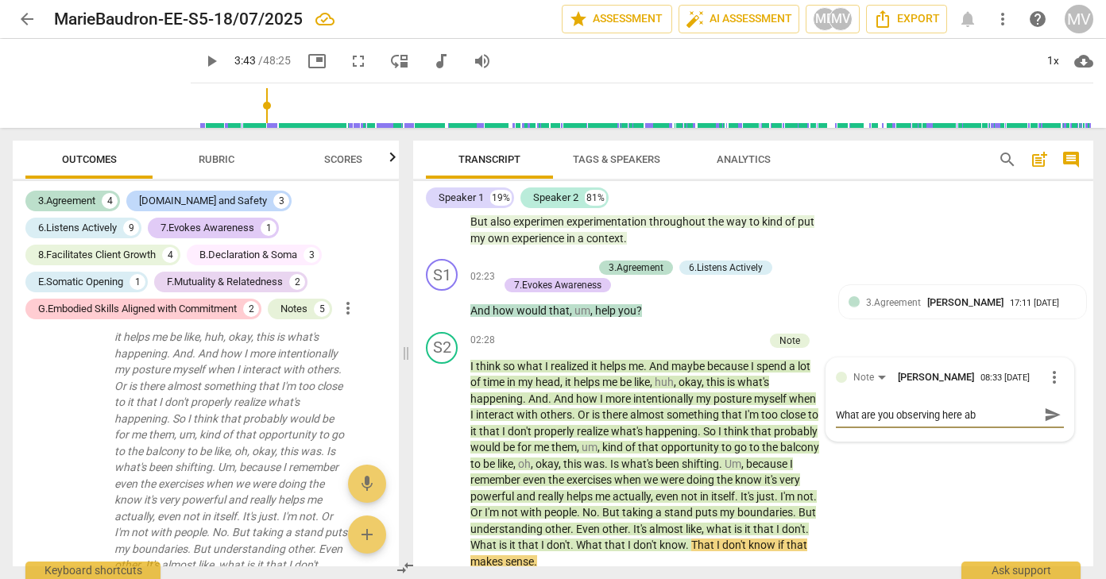
type textarea "What are you observing here abo"
type textarea "What are you observing here abou"
type textarea "What are you observing here about"
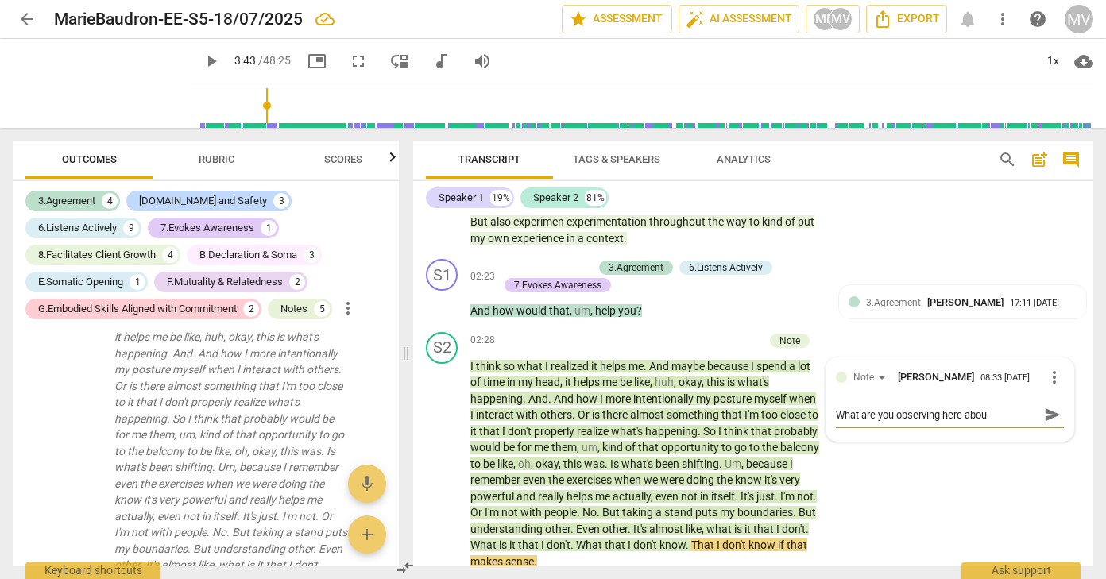
type textarea "What are you observing here about"
type textarea "What are you observing here about h"
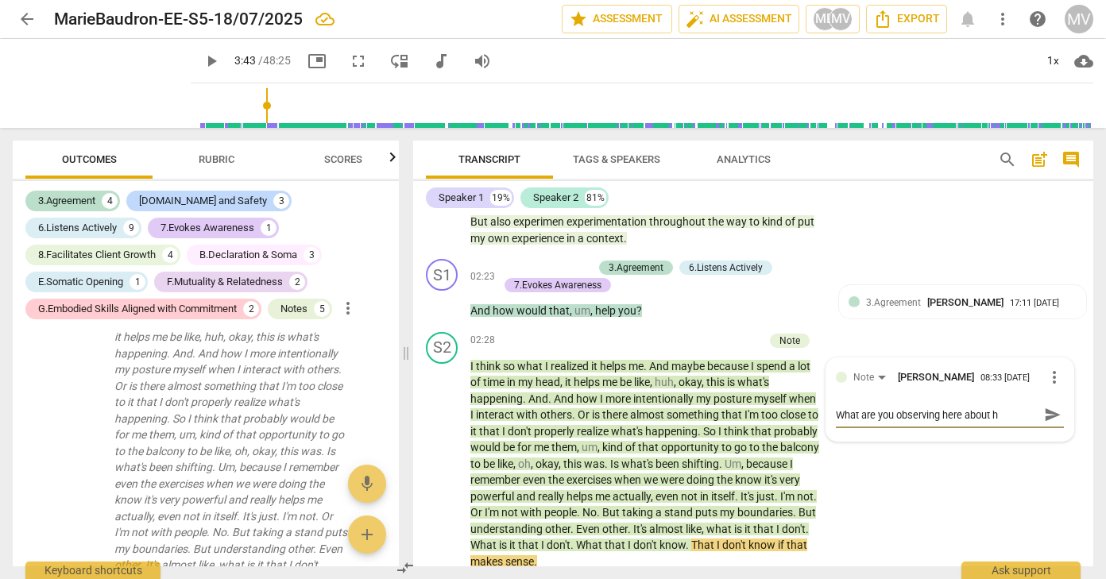
type textarea "What are you observing here about"
type textarea "What are you observing here about y"
type textarea "What are you observing here about yo"
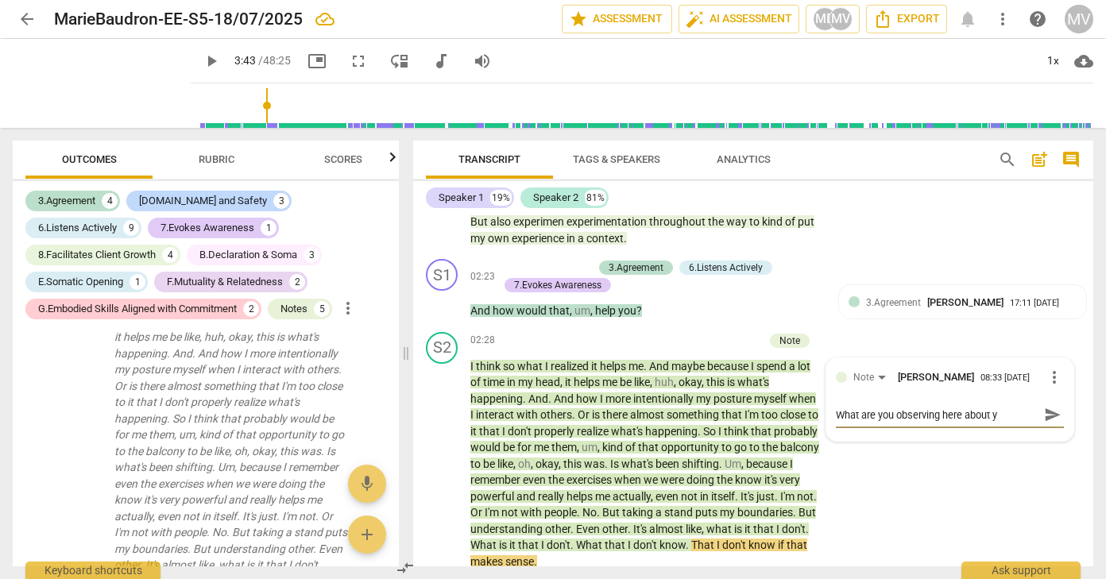
type textarea "What are you observing here about yo"
click at [1046, 414] on span "send" at bounding box center [1052, 422] width 17 height 17
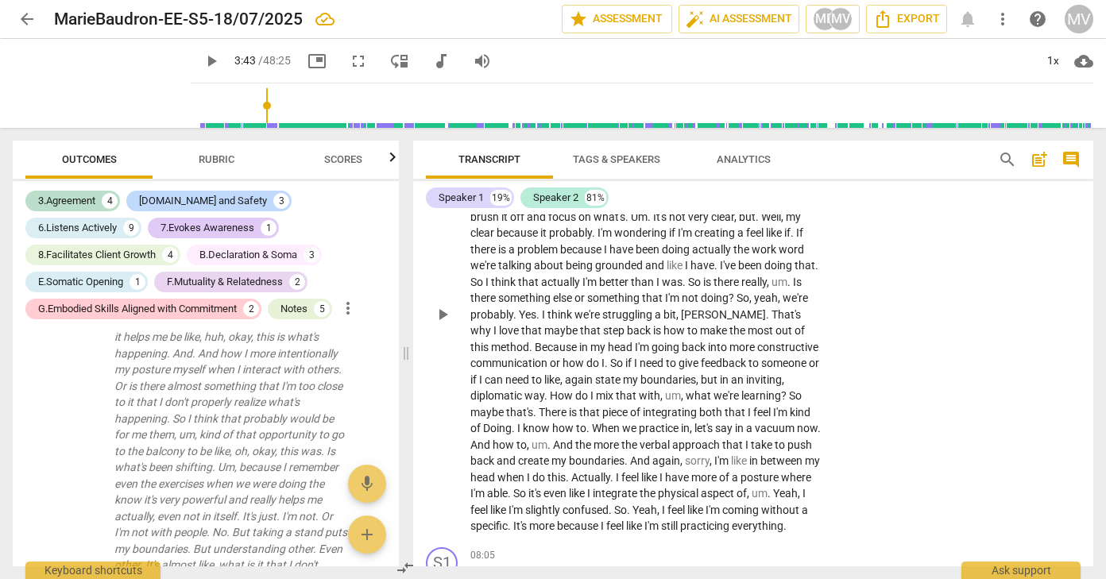
scroll to position [1245, 0]
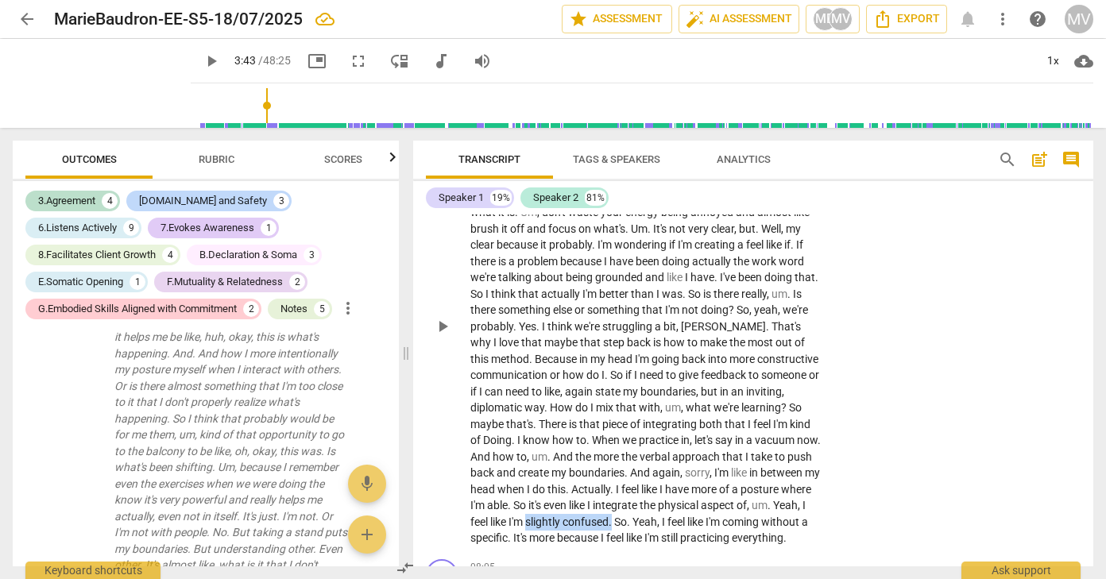
drag, startPoint x: 601, startPoint y: 490, endPoint x: 687, endPoint y: 493, distance: 85.9
click at [687, 493] on p "Trying to think of from a practice standing point . I wonder if there is someth…" at bounding box center [645, 326] width 350 height 440
click at [722, 474] on icon "button" at bounding box center [723, 475] width 6 height 6
drag, startPoint x: 633, startPoint y: 301, endPoint x: 678, endPoint y: 300, distance: 44.5
click at [655, 320] on span "struggling" at bounding box center [628, 326] width 52 height 13
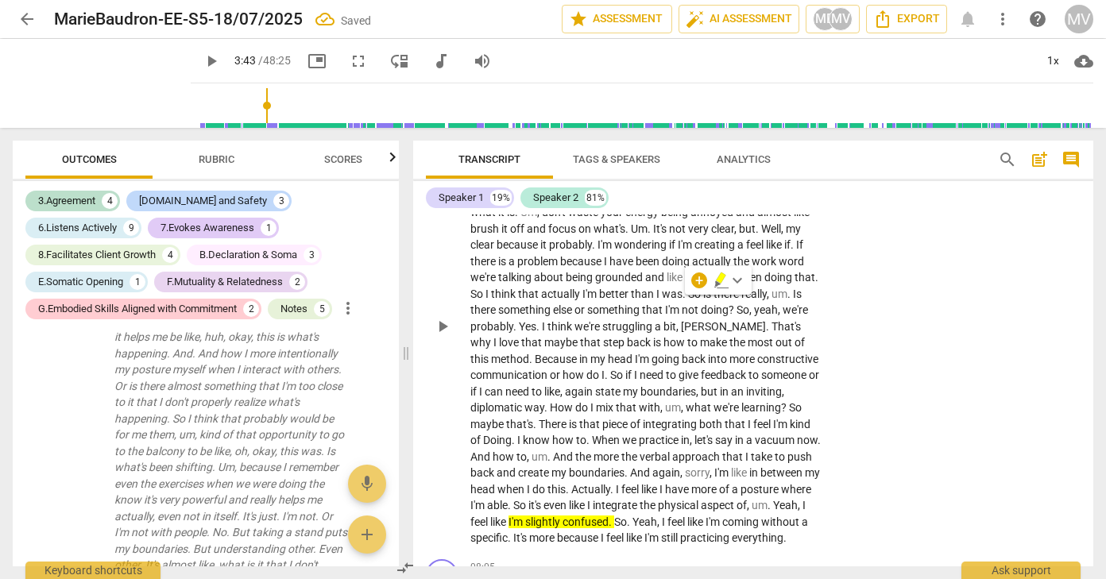
click at [635, 320] on span "struggling" at bounding box center [628, 326] width 52 height 13
drag, startPoint x: 635, startPoint y: 298, endPoint x: 707, endPoint y: 298, distance: 72.3
click at [707, 298] on p "Trying to think of from a practice standing point . I wonder if there is someth…" at bounding box center [645, 326] width 350 height 440
click at [747, 277] on icon "button" at bounding box center [747, 278] width 10 height 11
drag, startPoint x: 552, startPoint y: 379, endPoint x: 636, endPoint y: 383, distance: 83.5
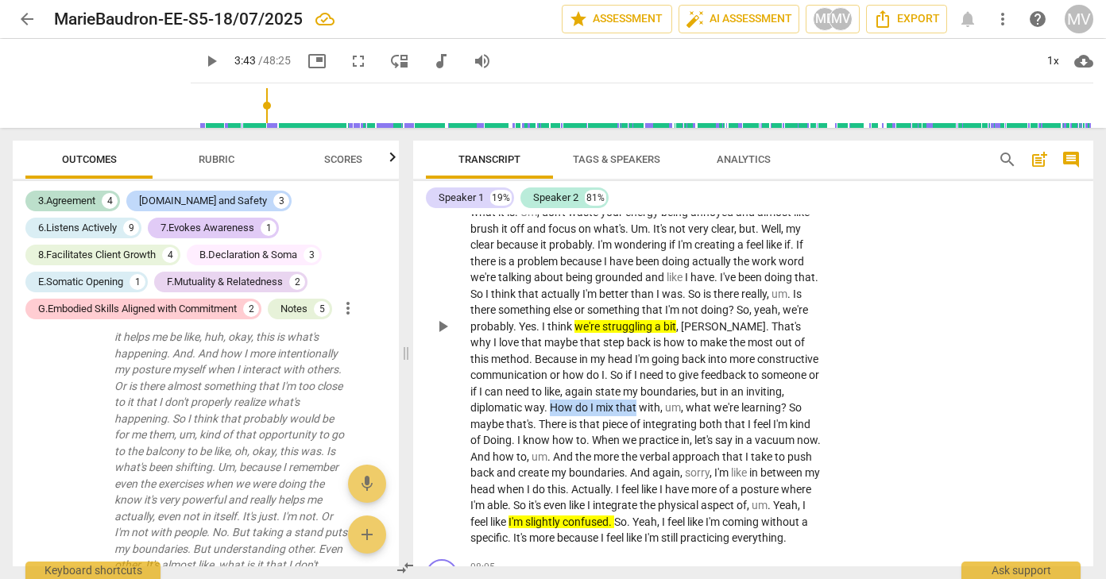
click at [636, 383] on p "Trying to think of from a practice standing point . I wonder if there is someth…" at bounding box center [645, 326] width 350 height 440
click at [674, 360] on icon "button" at bounding box center [676, 357] width 10 height 11
drag, startPoint x: 648, startPoint y: 396, endPoint x: 699, endPoint y: 396, distance: 51.7
click at [733, 373] on icon "button" at bounding box center [737, 375] width 16 height 19
drag, startPoint x: 639, startPoint y: 412, endPoint x: 693, endPoint y: 416, distance: 54.2
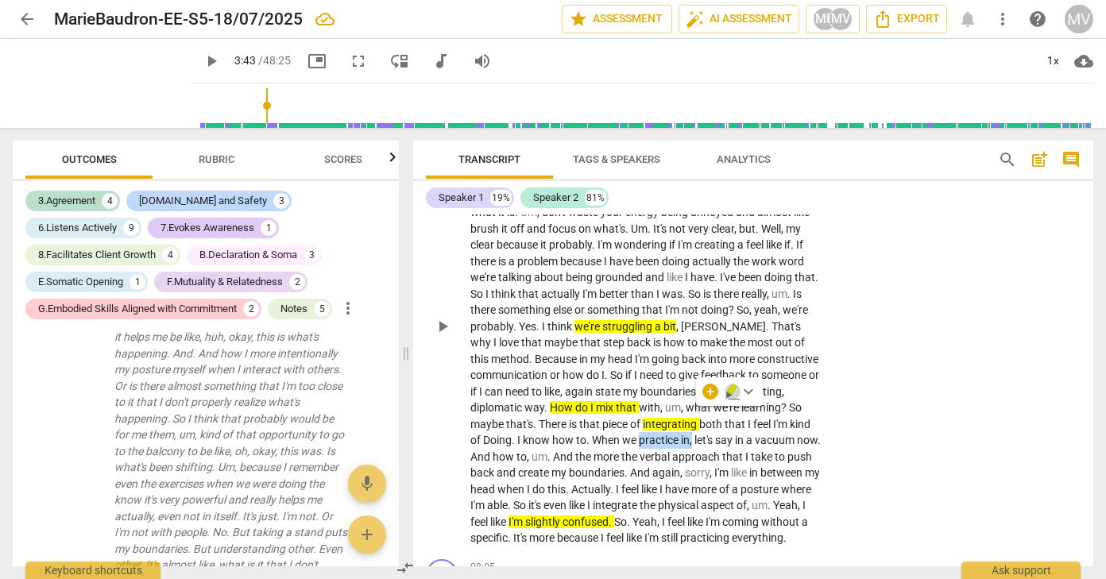
drag, startPoint x: 733, startPoint y: 392, endPoint x: 735, endPoint y: 406, distance: 14.5
click at [733, 392] on icon "button" at bounding box center [732, 389] width 10 height 11
drag, startPoint x: 737, startPoint y: 410, endPoint x: 799, endPoint y: 412, distance: 61.2
click at [838, 384] on icon "button" at bounding box center [837, 391] width 16 height 19
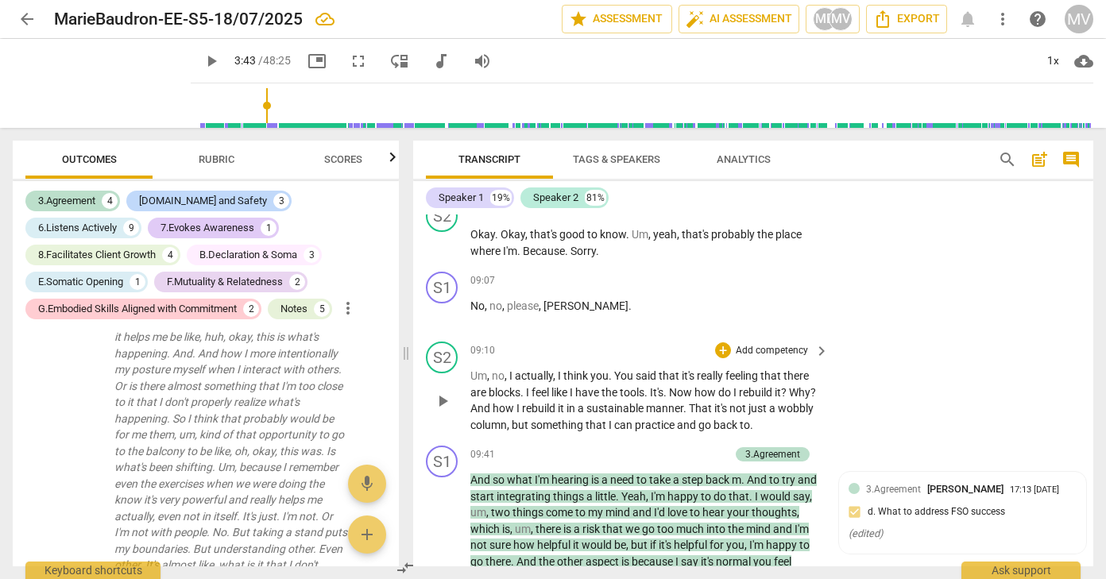
scroll to position [2404, 0]
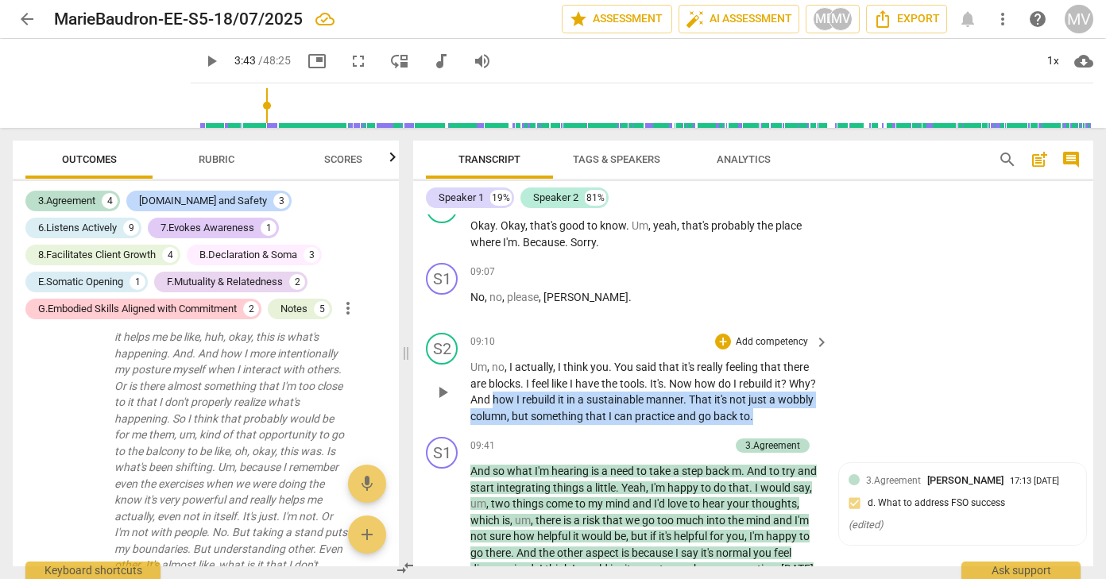
drag, startPoint x: 524, startPoint y: 374, endPoint x: 781, endPoint y: 404, distance: 259.1
click at [781, 404] on div "S2 play_arrow pause 09:10 + Add competency keyboard_arrow_right Um , no , I act…" at bounding box center [753, 379] width 680 height 104
click at [830, 370] on icon "button" at bounding box center [827, 372] width 10 height 11
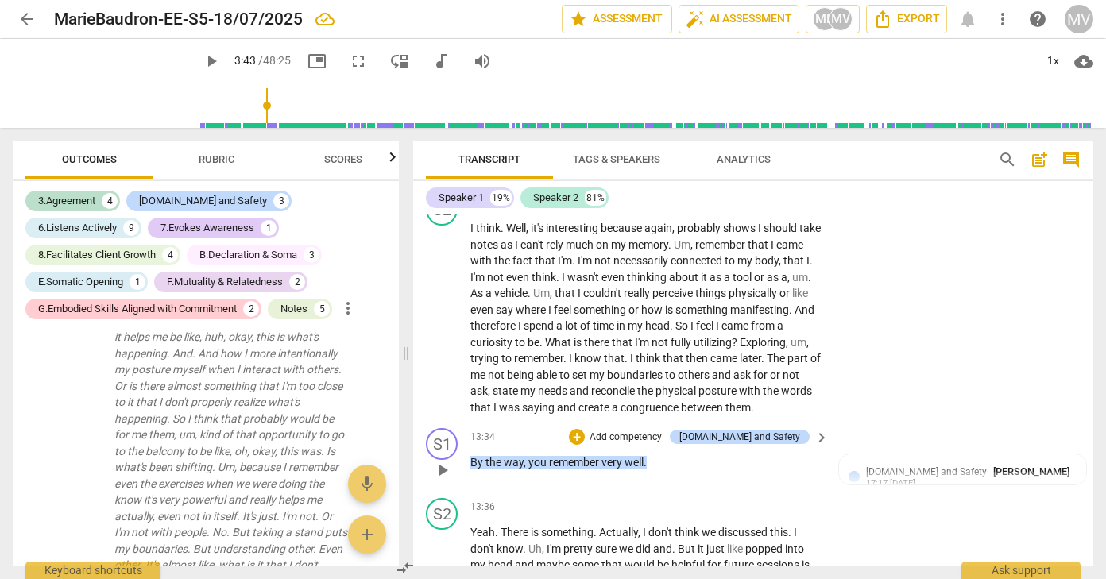
scroll to position [3233, 0]
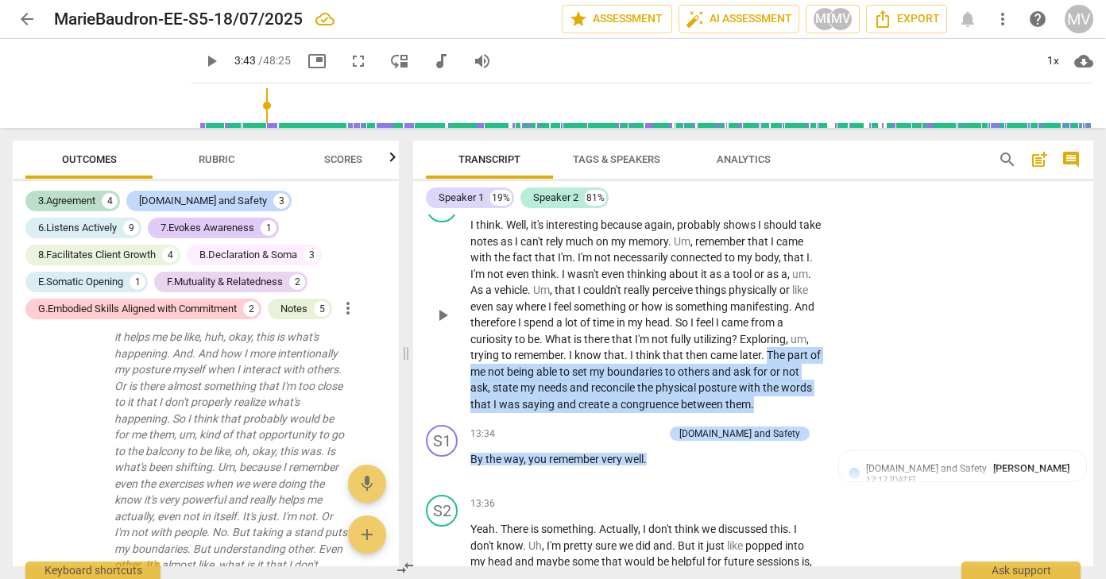
drag, startPoint x: 500, startPoint y: 339, endPoint x: 544, endPoint y: 387, distance: 65.2
click at [544, 387] on p "I think . Well , it's interesting because again , probably shows I should take …" at bounding box center [645, 314] width 350 height 195
click at [579, 366] on icon "button" at bounding box center [579, 363] width 10 height 11
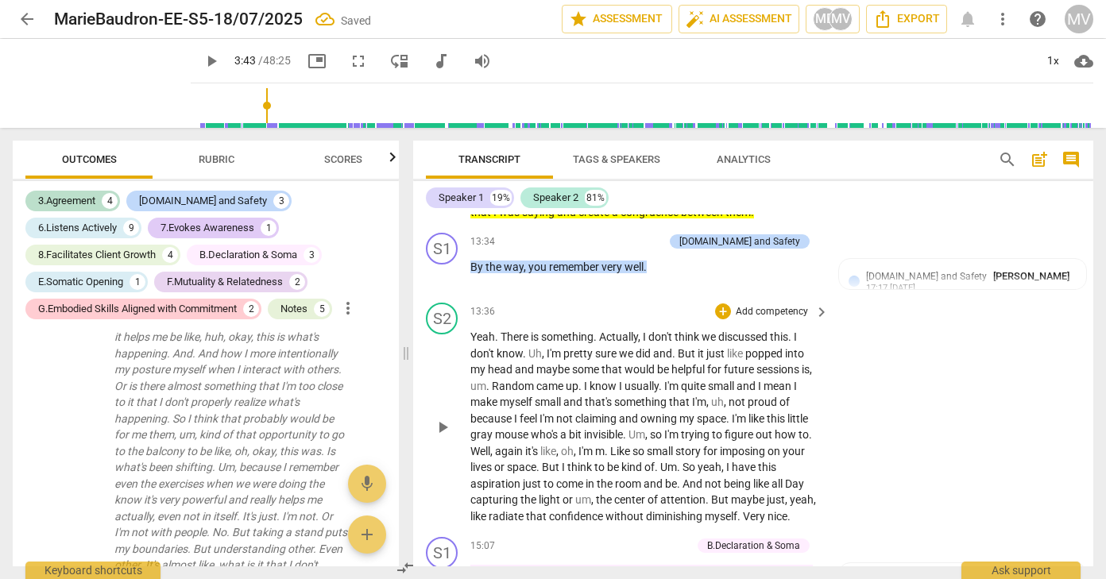
scroll to position [3427, 0]
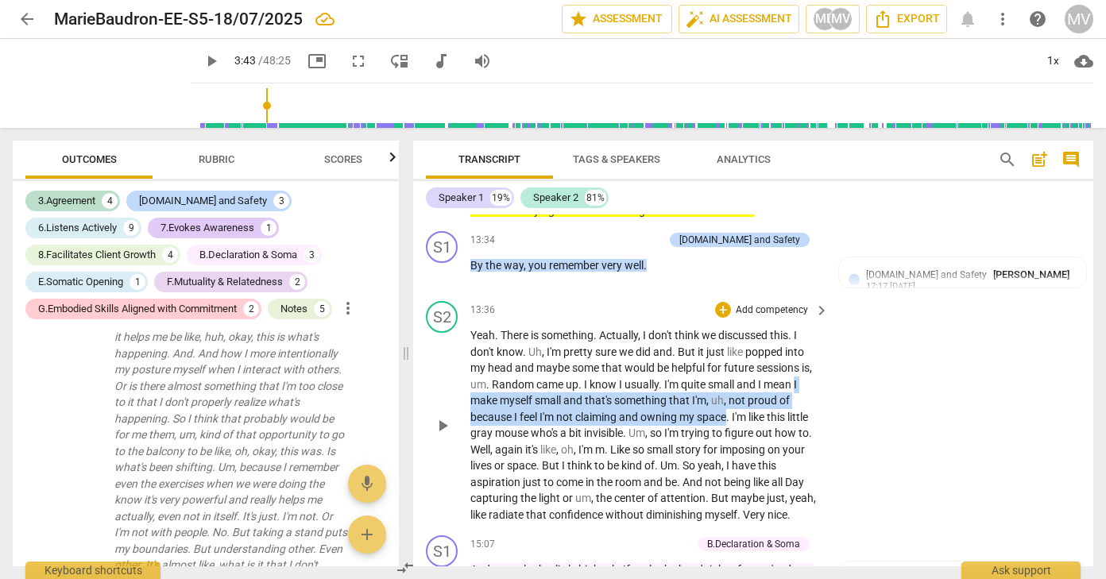
drag, startPoint x: 799, startPoint y: 362, endPoint x: 730, endPoint y: 395, distance: 76.0
click at [730, 395] on p "Yeah . There is something . Actually , I don't think we discussed this . I don'…" at bounding box center [645, 424] width 350 height 195
click at [762, 375] on icon "button" at bounding box center [767, 376] width 16 height 19
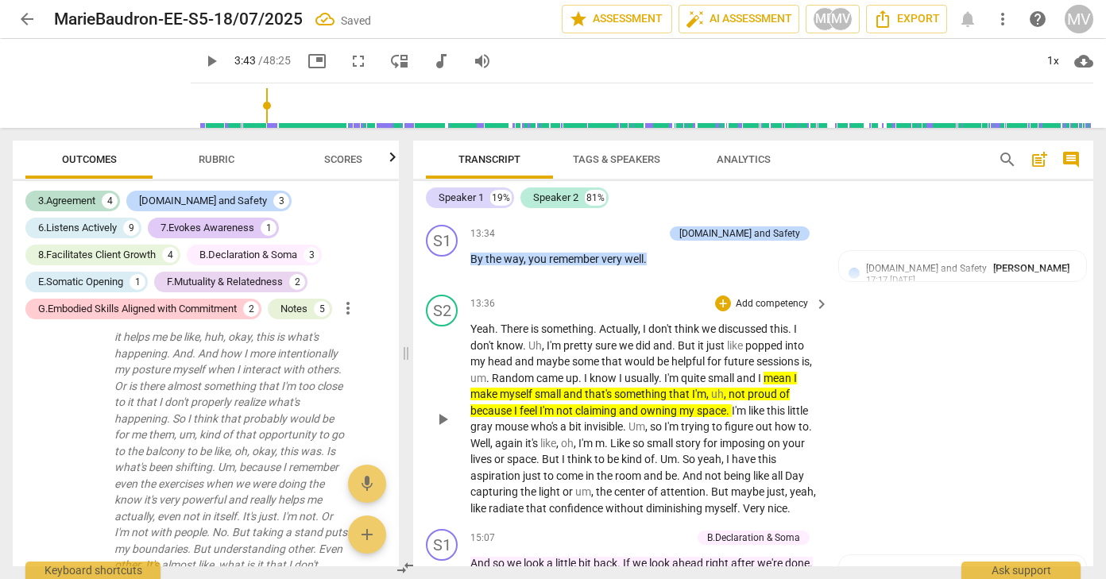
scroll to position [3432, 0]
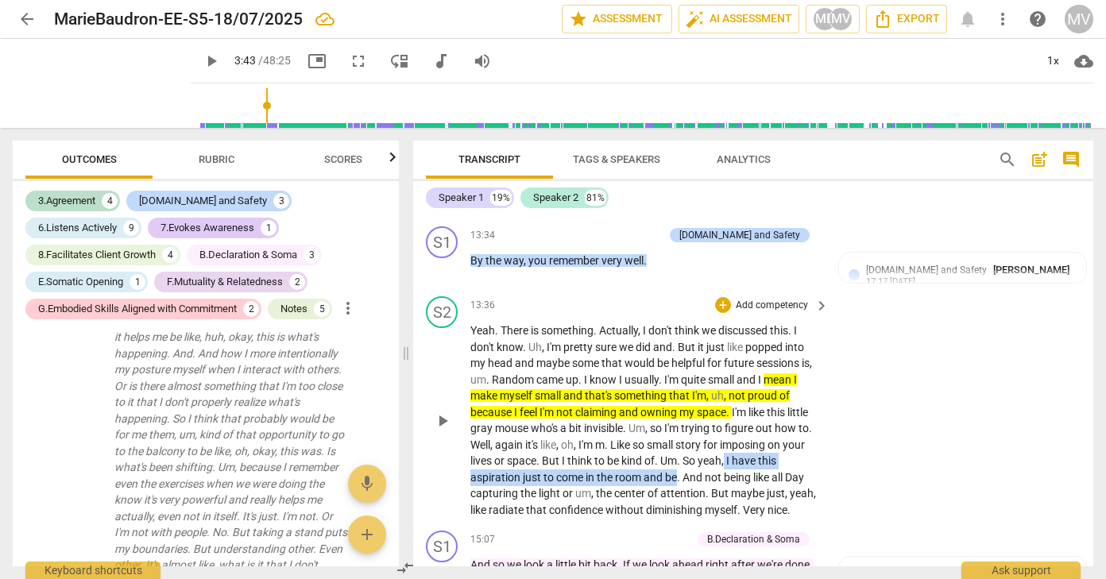
drag, startPoint x: 728, startPoint y: 438, endPoint x: 679, endPoint y: 455, distance: 51.3
click at [679, 455] on p "Yeah . There is something . Actually , I don't think we discussed this . I don'…" at bounding box center [645, 420] width 350 height 195
click at [713, 433] on icon "button" at bounding box center [715, 432] width 10 height 11
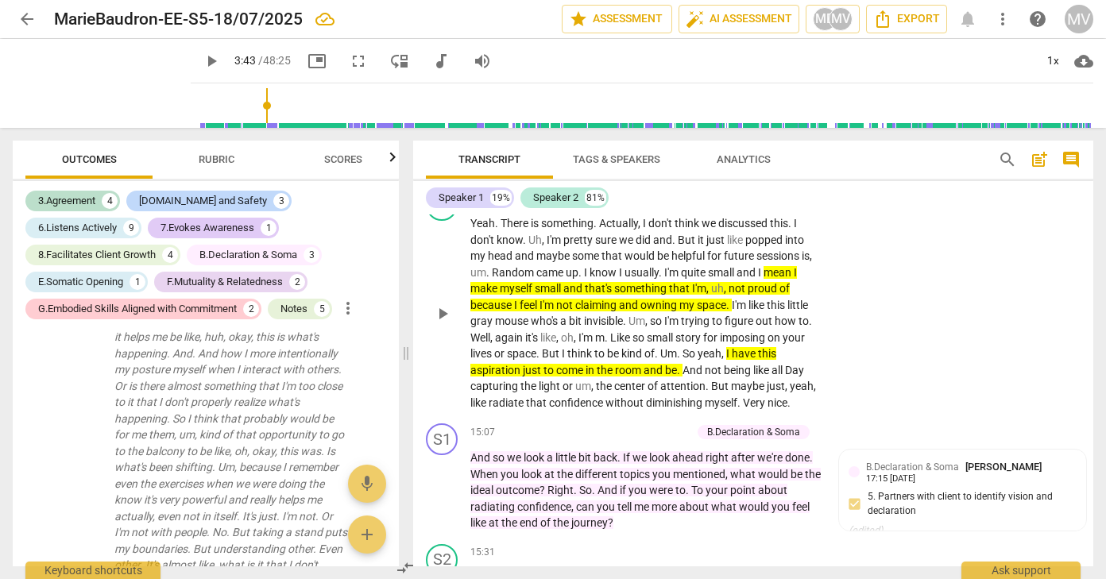
scroll to position [3552, 0]
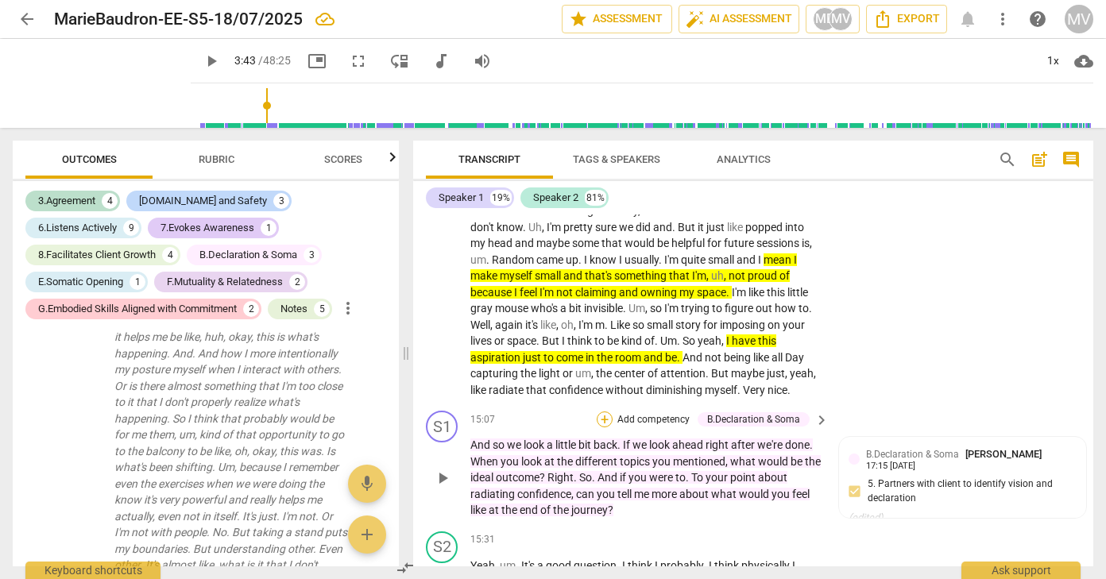
click at [609, 412] on div "+" at bounding box center [605, 420] width 16 height 16
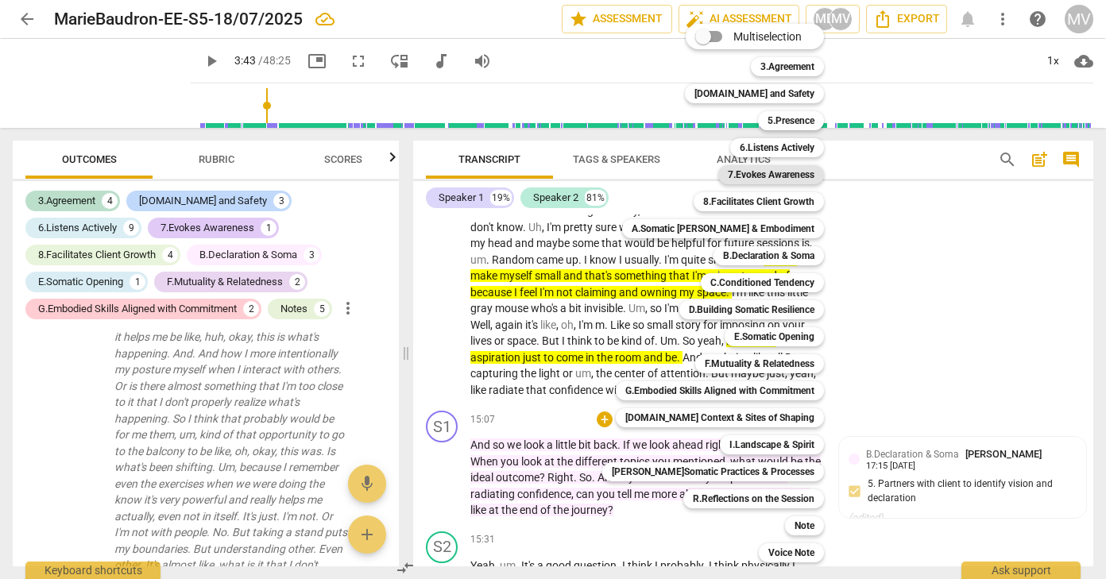
click at [751, 175] on b "7.Evokes Awareness" at bounding box center [771, 174] width 87 height 19
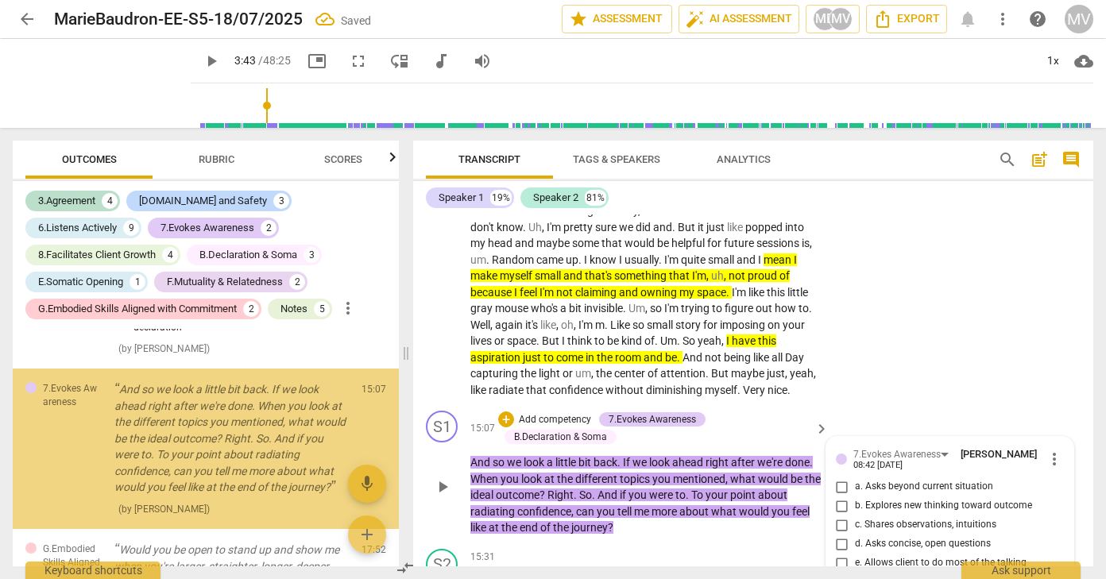
scroll to position [3738, 0]
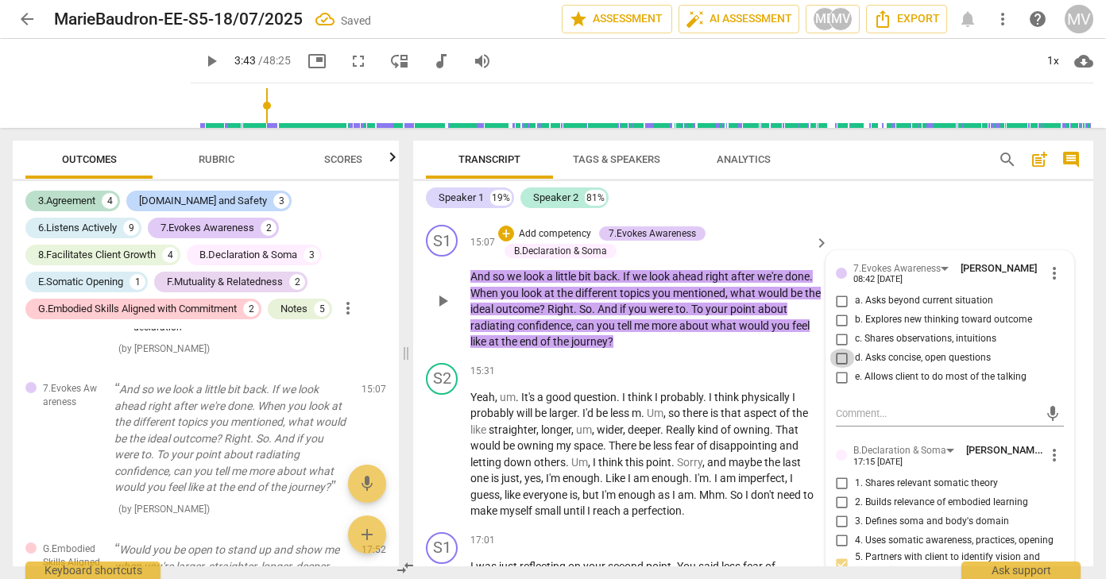
click at [837, 349] on input "d. Asks concise, open questions" at bounding box center [842, 358] width 25 height 19
click at [841, 406] on textarea at bounding box center [937, 413] width 203 height 15
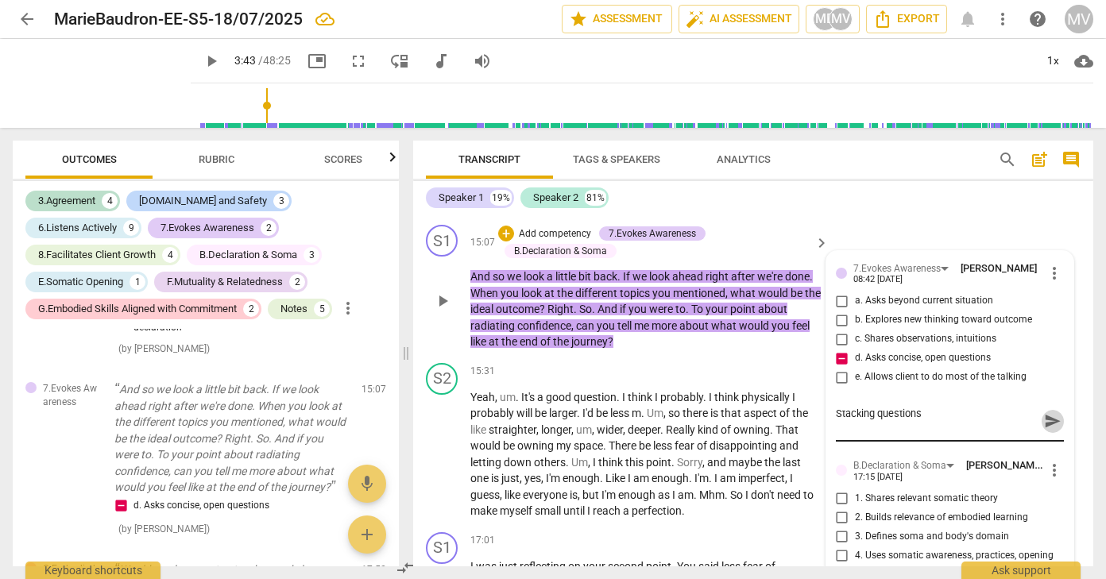
click at [1044, 412] on span "send" at bounding box center [1052, 420] width 17 height 17
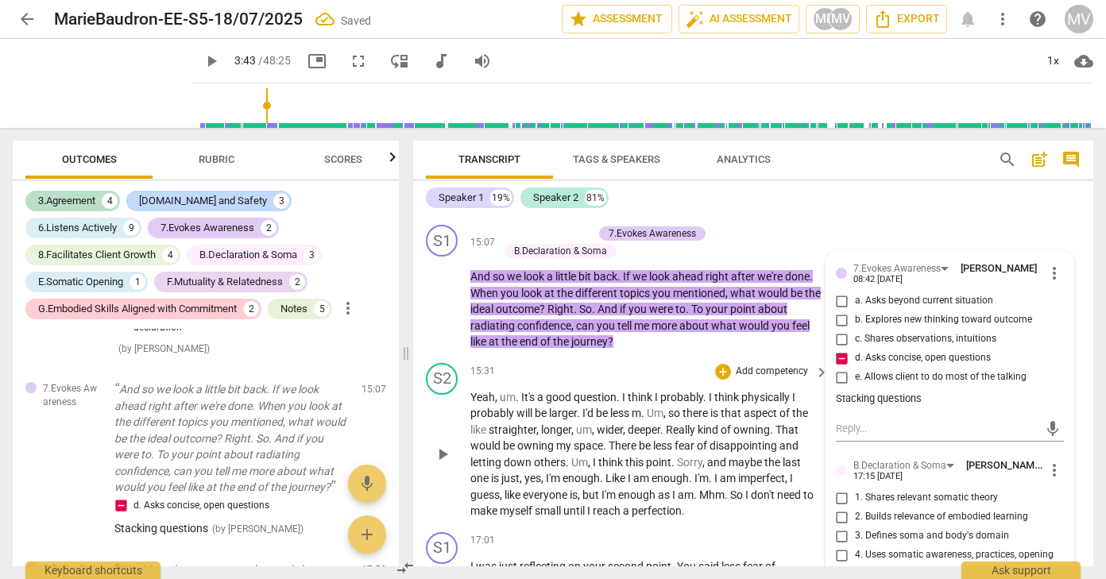
click at [667, 363] on div "15:31 + Add competency keyboard_arrow_right" at bounding box center [650, 371] width 360 height 17
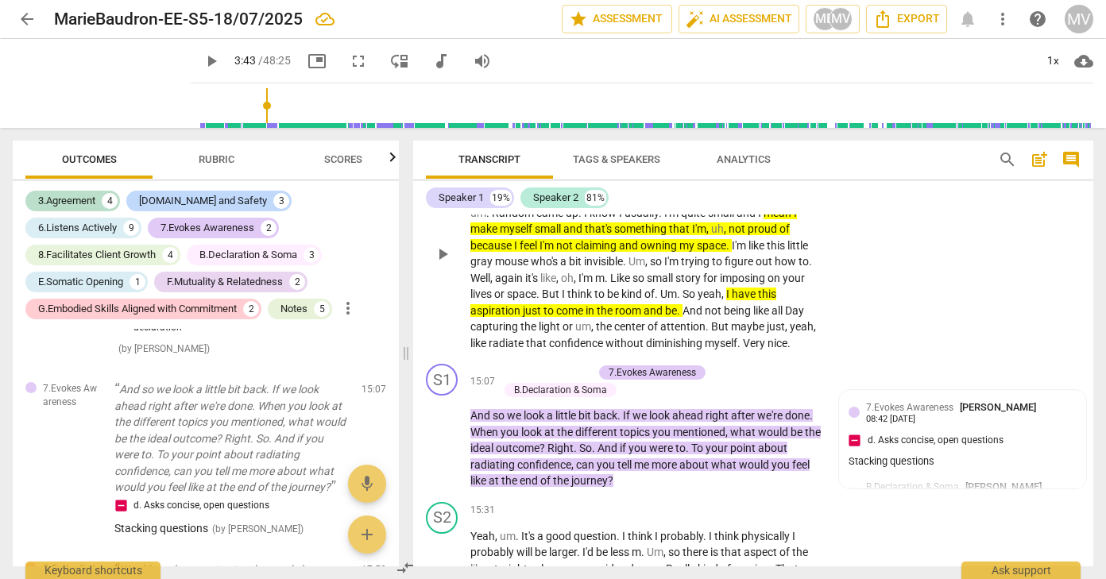
scroll to position [3615, 0]
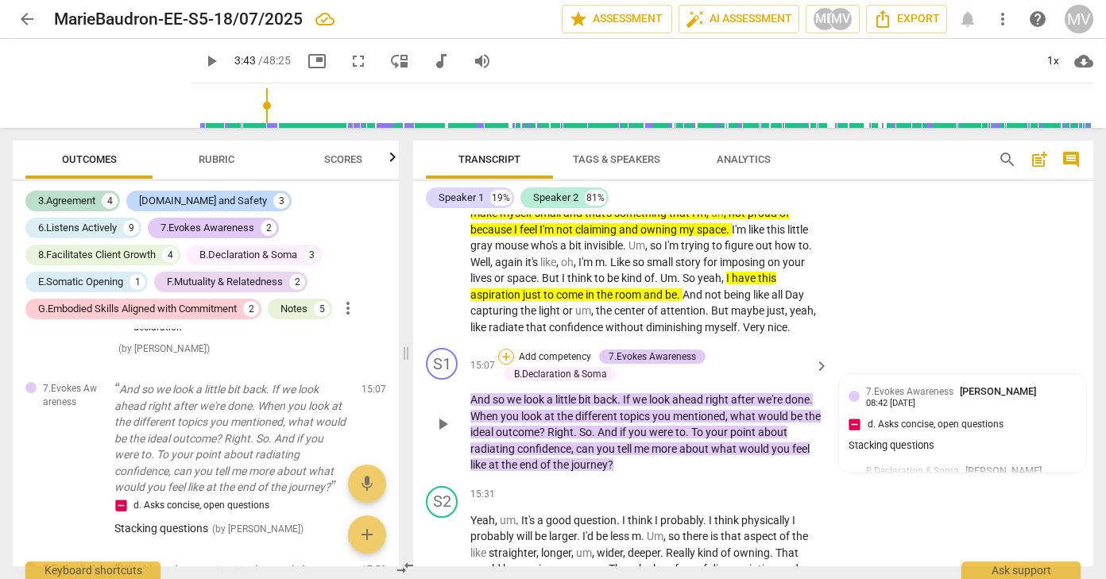
click at [504, 349] on div "+" at bounding box center [506, 357] width 16 height 16
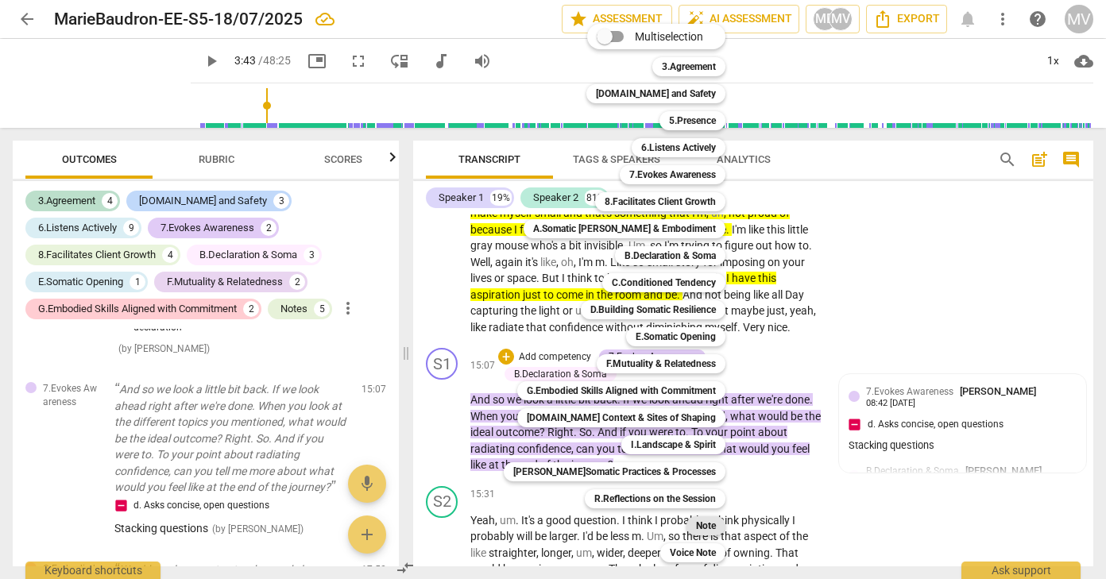
click at [696, 525] on b "Note" at bounding box center [706, 525] width 20 height 19
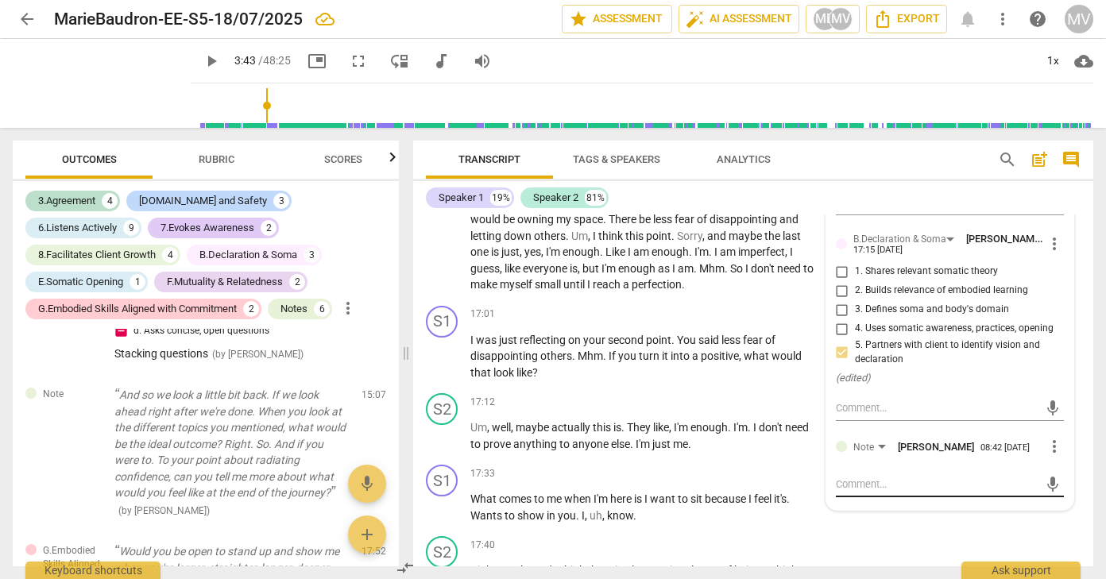
scroll to position [3968, 0]
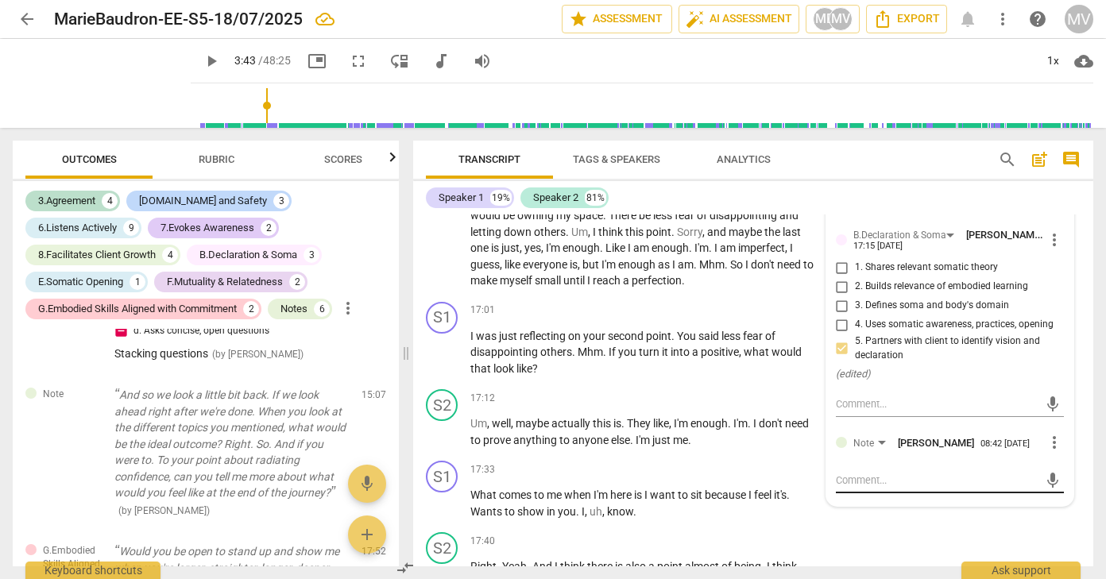
click at [882, 473] on textarea at bounding box center [937, 480] width 203 height 15
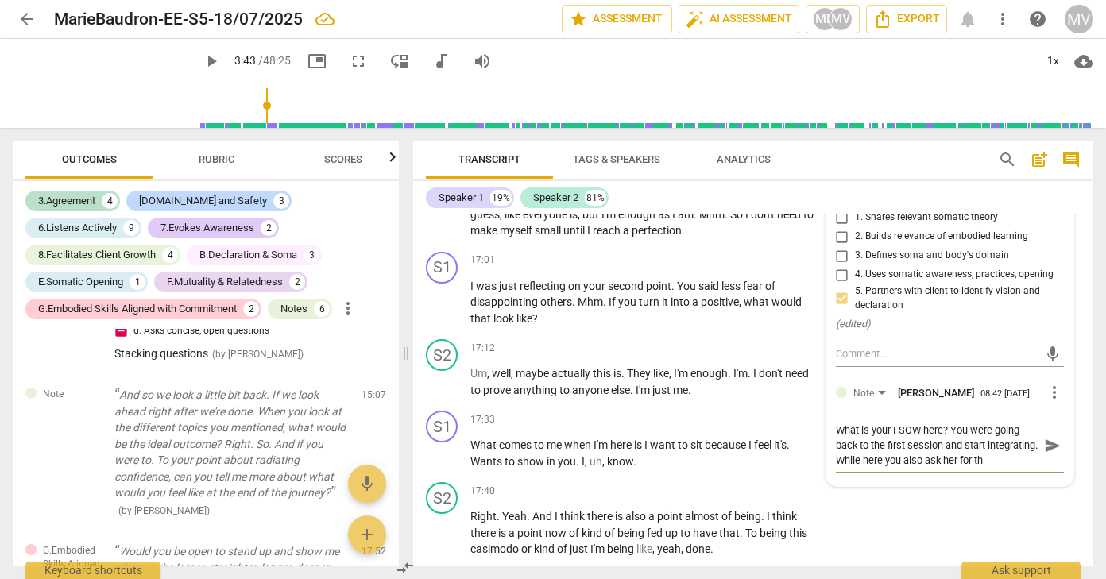
scroll to position [14, 0]
click at [1047, 437] on span "send" at bounding box center [1052, 445] width 17 height 17
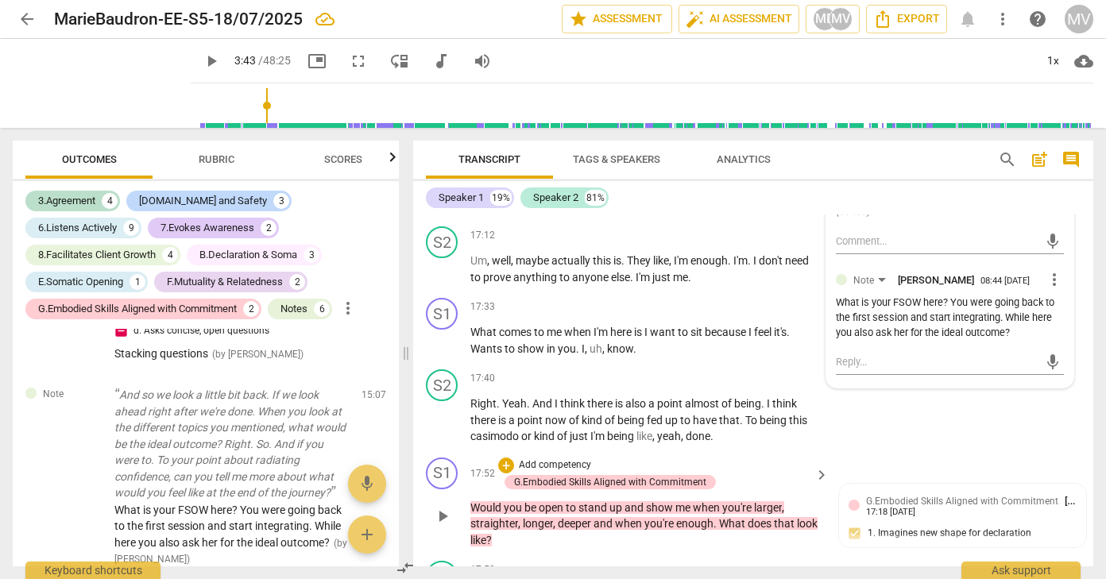
scroll to position [4132, 0]
click at [515, 457] on div "+ Add competency" at bounding box center [545, 465] width 95 height 16
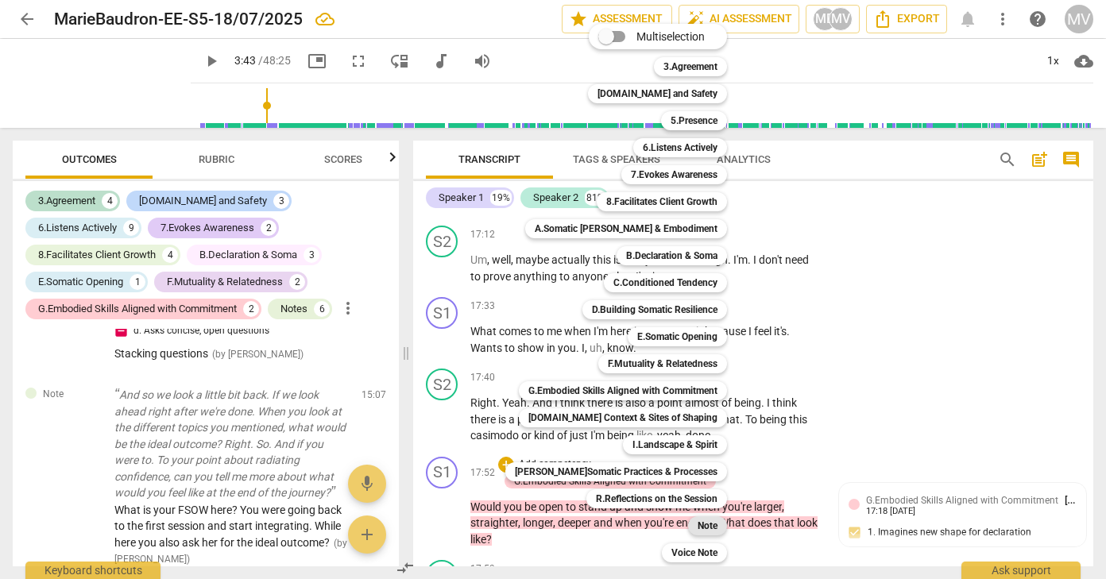
click at [698, 528] on b "Note" at bounding box center [708, 525] width 20 height 19
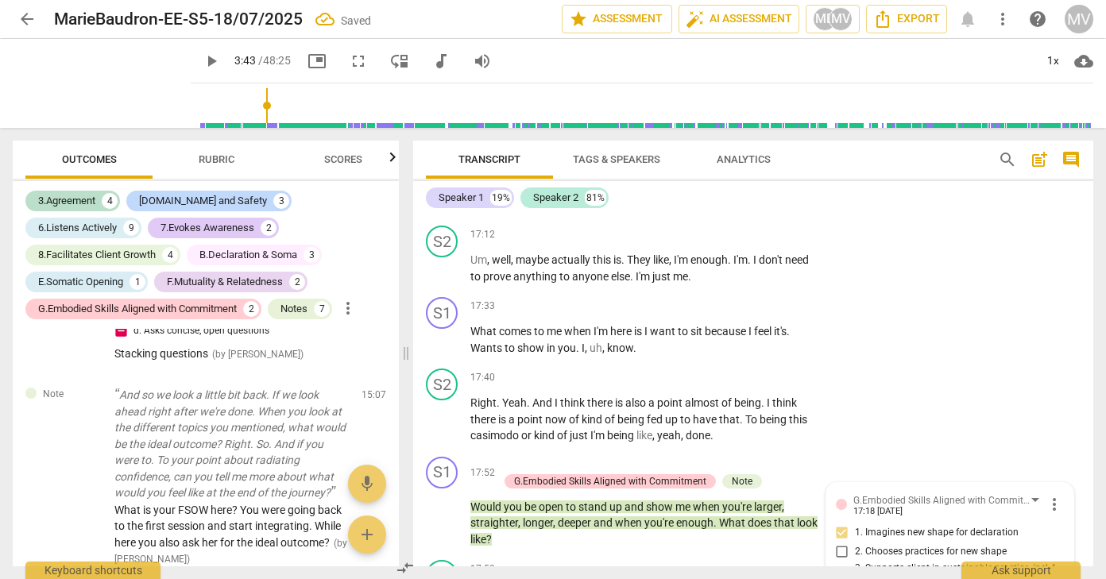
scroll to position [4370, 0]
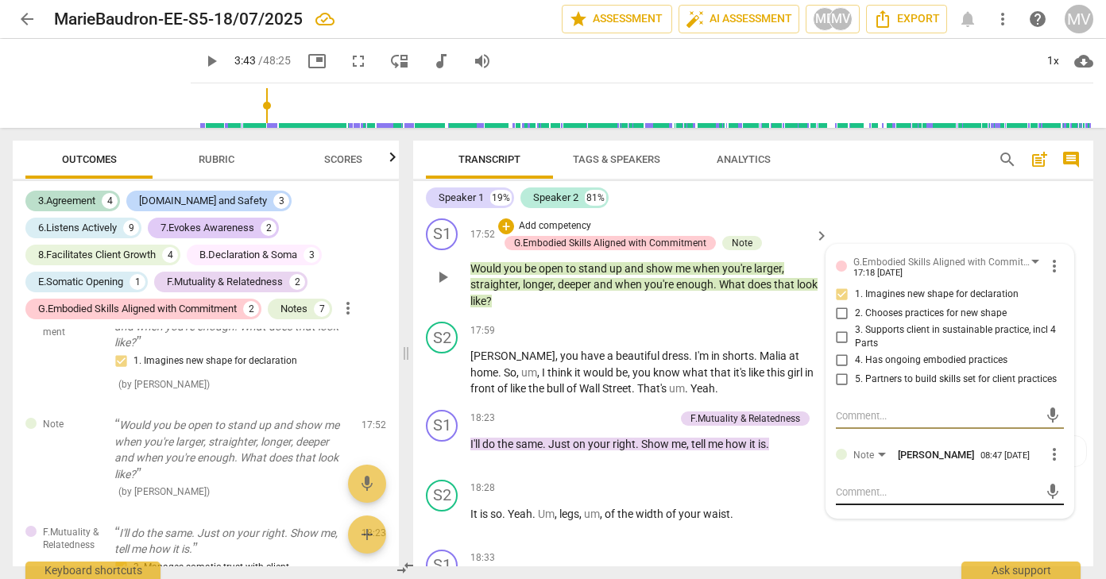
click at [850, 485] on textarea at bounding box center [937, 492] width 203 height 15
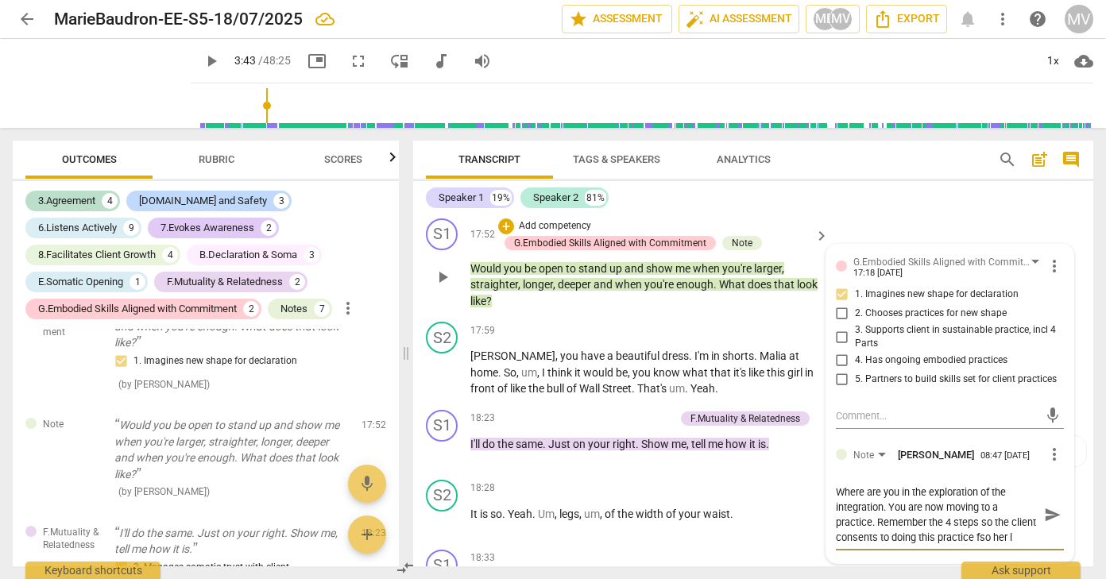
scroll to position [14, 0]
click at [1046, 506] on span "send" at bounding box center [1052, 514] width 17 height 17
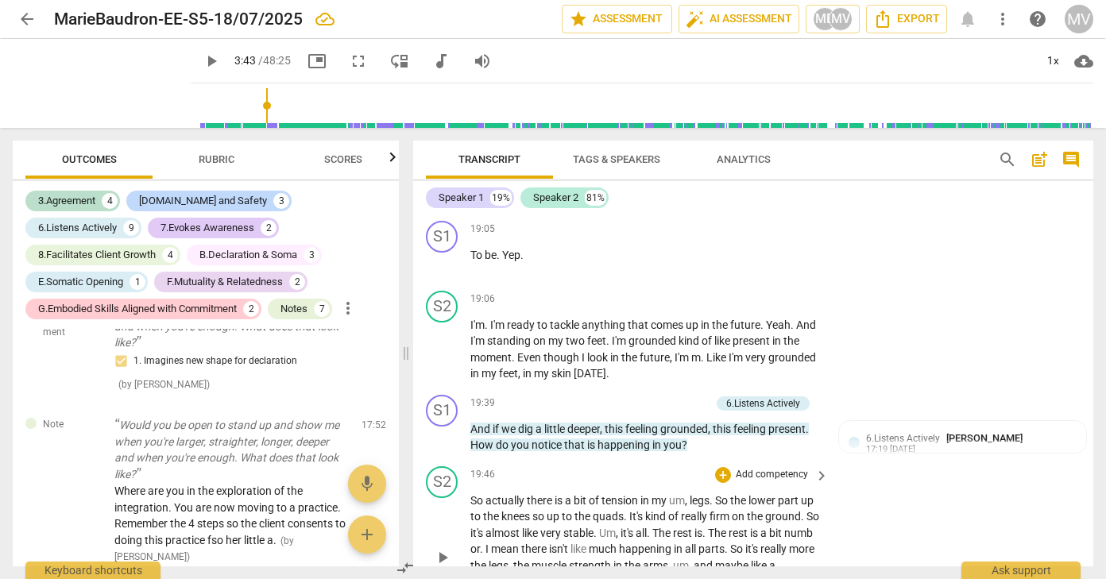
scroll to position [4903, 0]
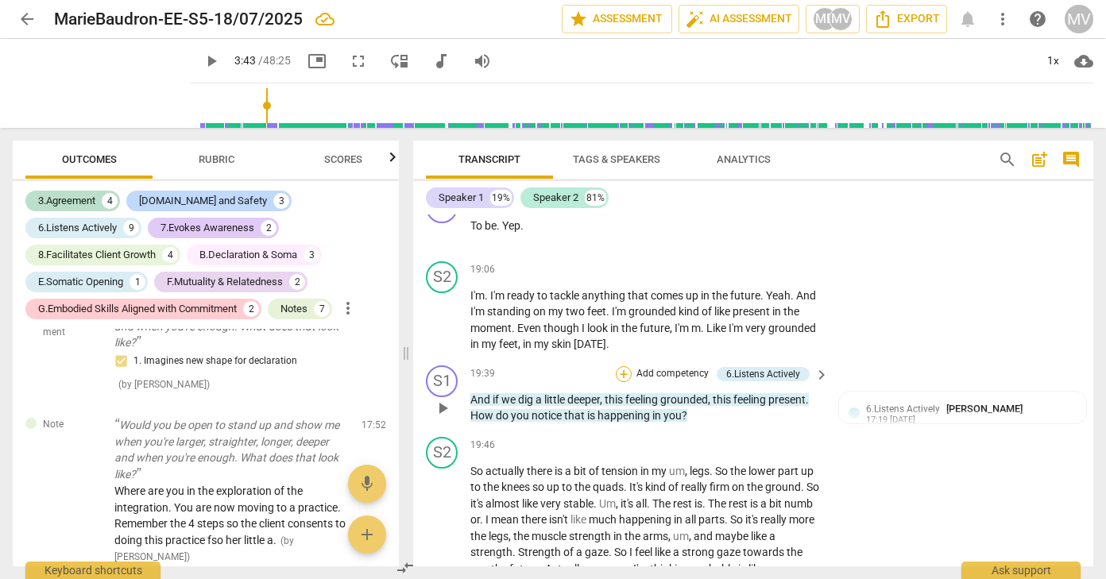
click at [622, 366] on div "+" at bounding box center [624, 374] width 16 height 16
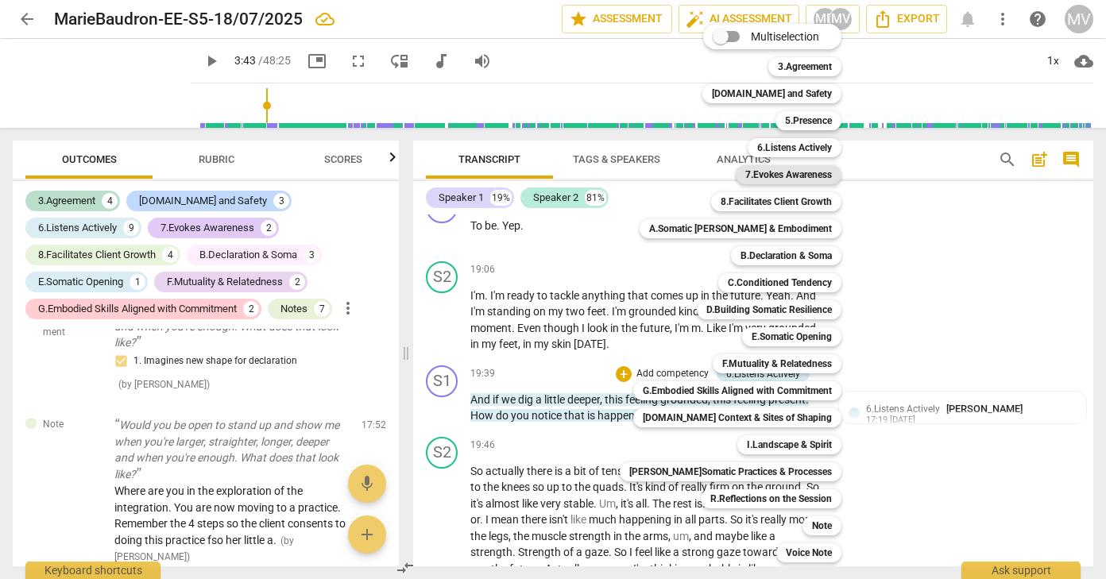
click at [782, 171] on b "7.Evokes Awareness" at bounding box center [788, 174] width 87 height 19
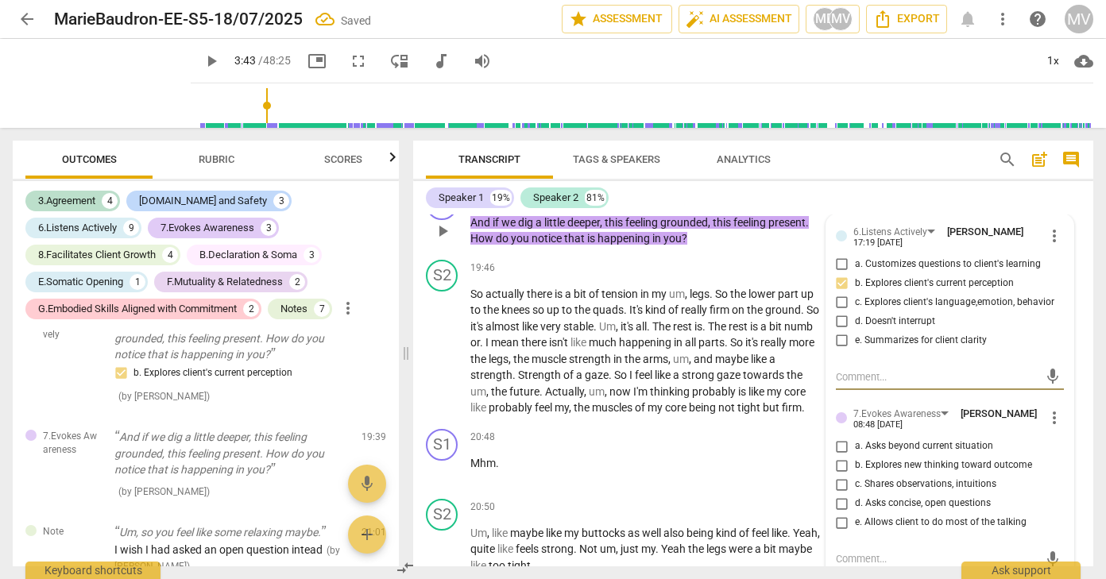
scroll to position [5088, 0]
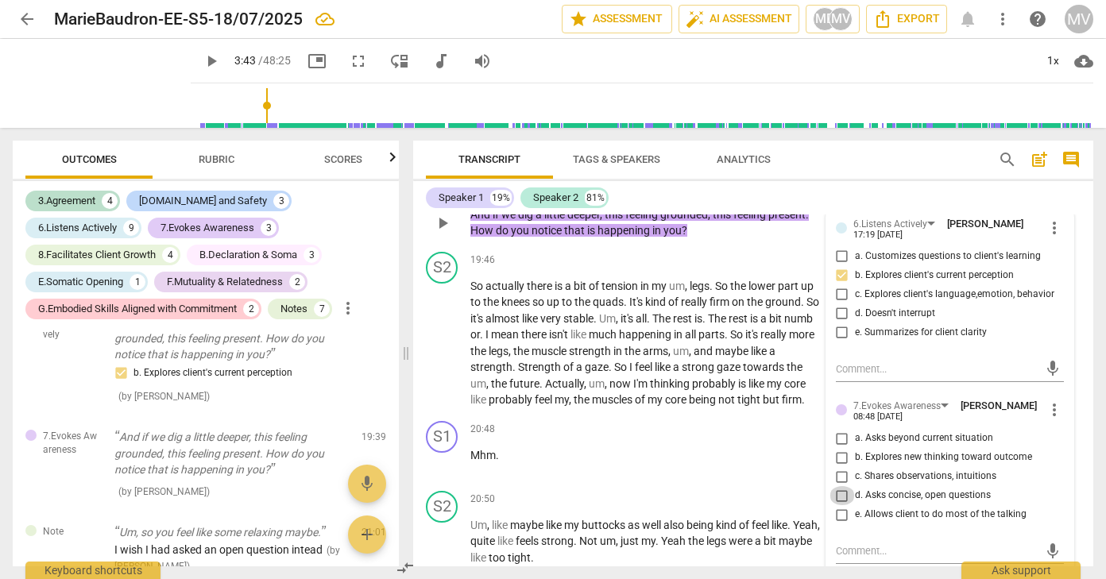
click at [840, 486] on input "d. Asks concise, open questions" at bounding box center [842, 495] width 25 height 19
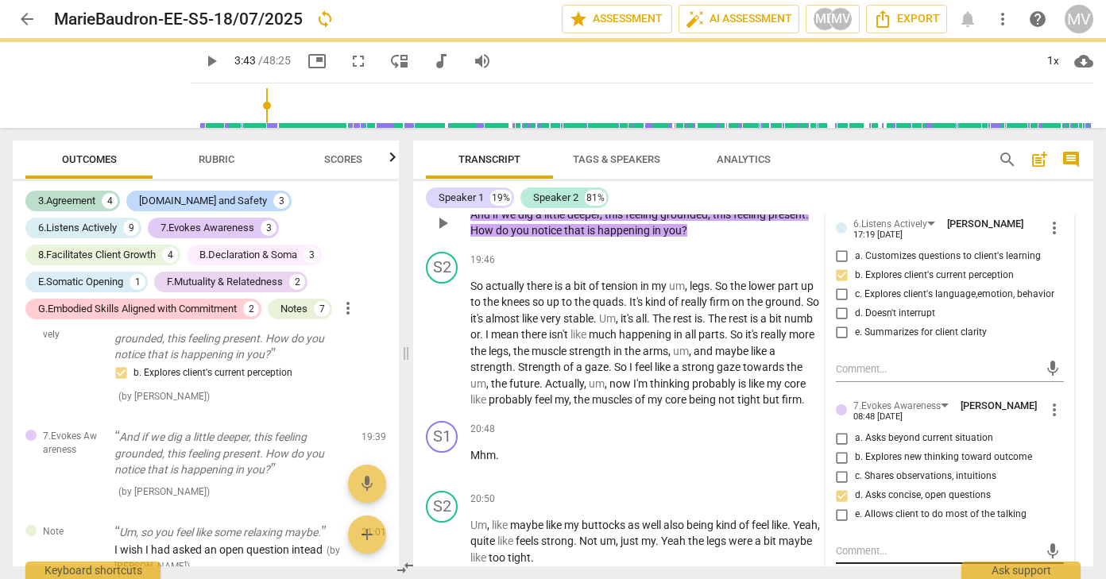
click at [858, 543] on textarea at bounding box center [937, 550] width 203 height 15
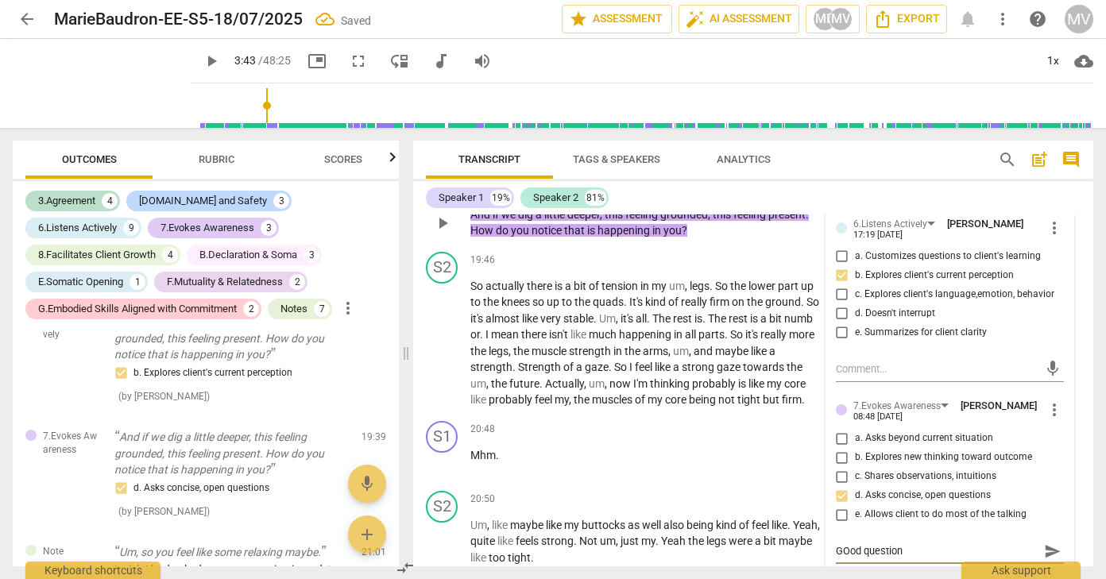
click at [1049, 543] on span "send" at bounding box center [1052, 551] width 17 height 17
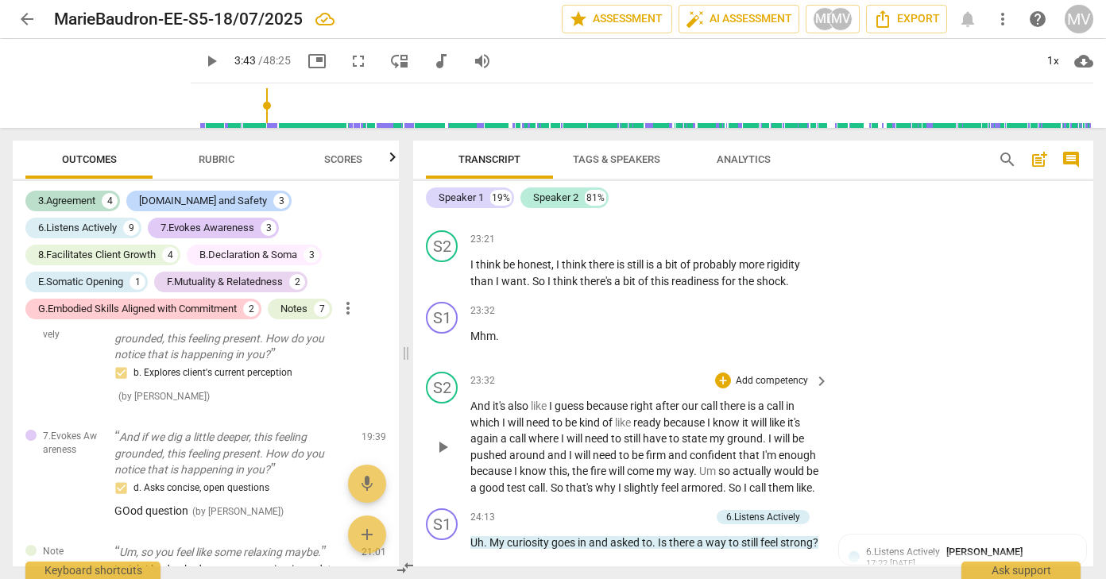
scroll to position [6157, 0]
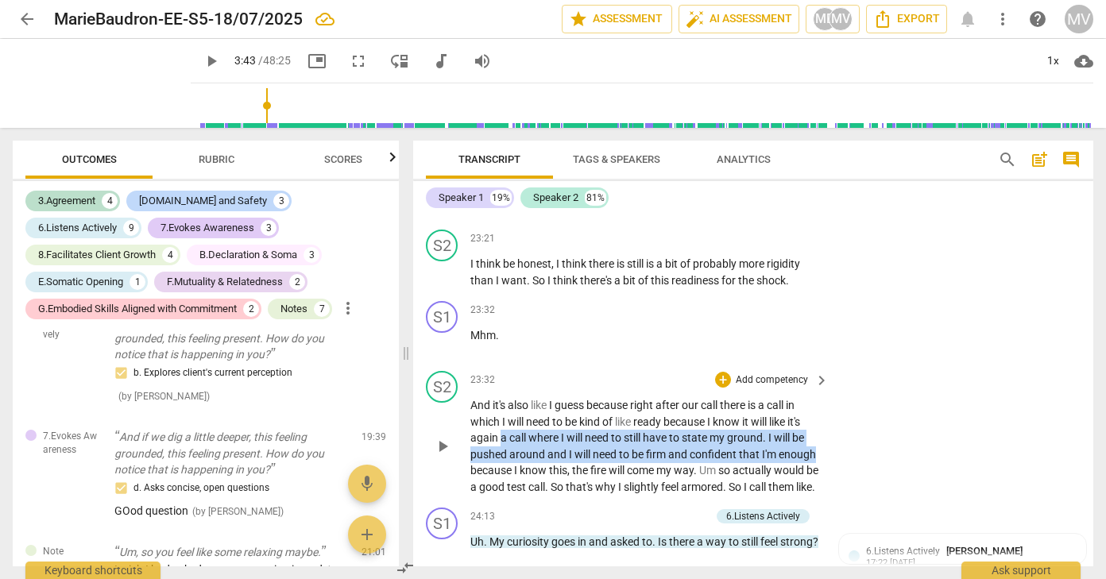
drag, startPoint x: 500, startPoint y: 423, endPoint x: 818, endPoint y: 439, distance: 318.3
click at [818, 439] on p "And it's also like I guess because right after our call there is a call in whic…" at bounding box center [645, 446] width 350 height 98
click at [853, 412] on icon "button" at bounding box center [857, 415] width 16 height 19
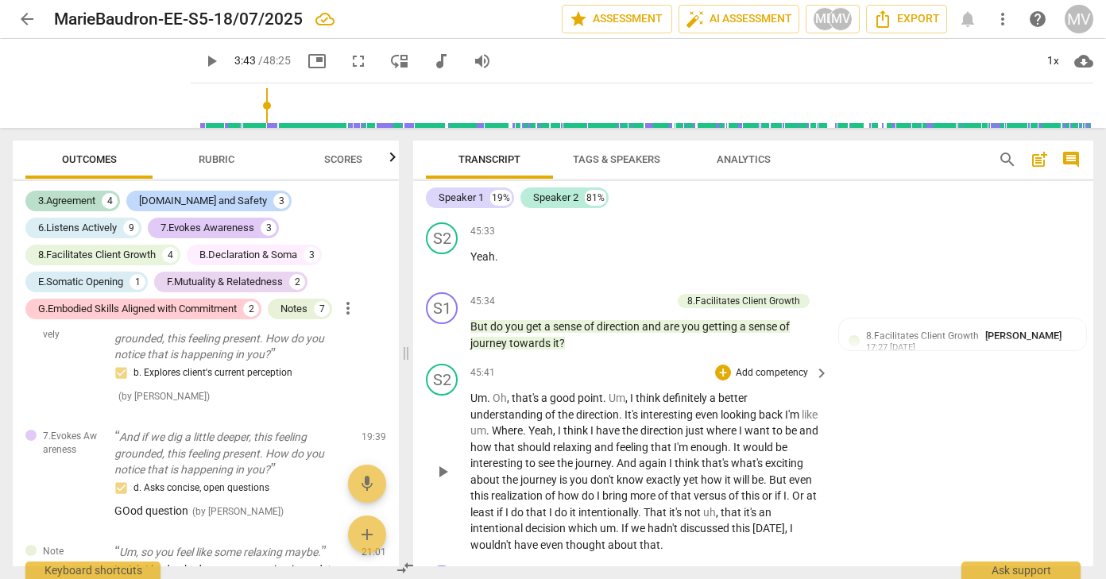
scroll to position [13230, 0]
